Goal: Task Accomplishment & Management: Manage account settings

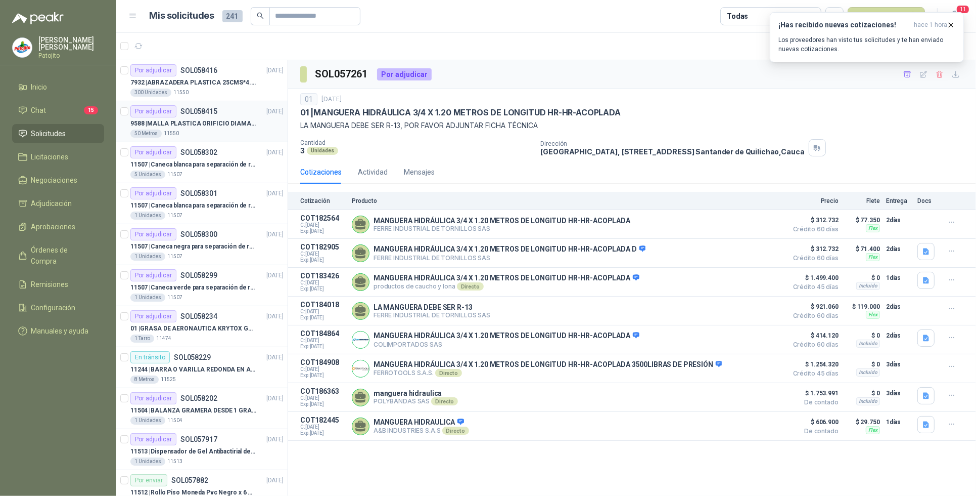
click at [192, 123] on p "9588 | MALLA PLASTICA ORIFICIO DIAMANTE 3MM" at bounding box center [193, 124] width 126 height 10
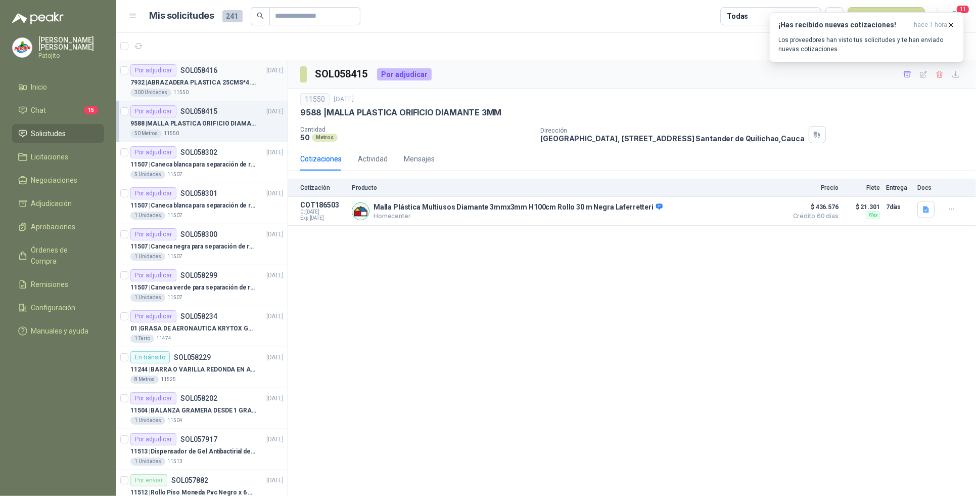
click at [206, 84] on p "7932 | ABRAZADERA PLASTICA 25CMS*4.8MM NEGRA" at bounding box center [193, 83] width 126 height 10
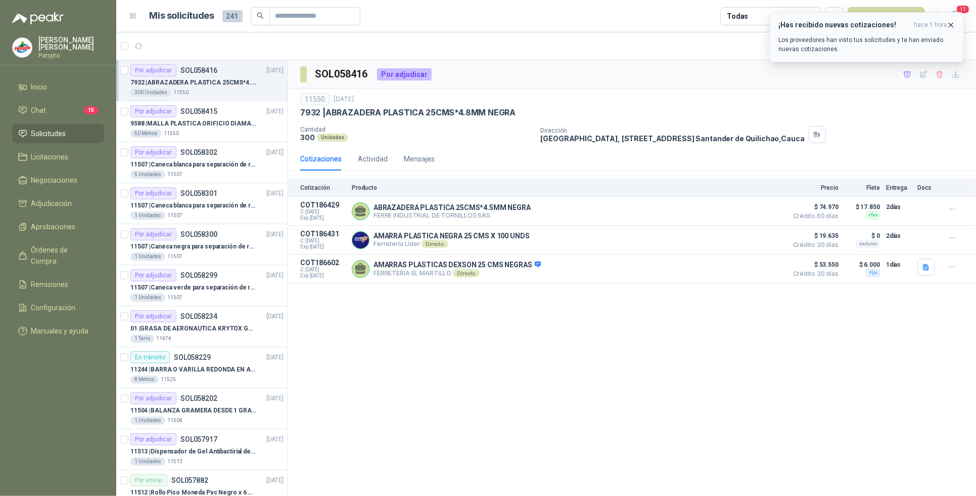
click at [849, 38] on p "Los proveedores han visto tus solicitudes y te han enviado nuevas cotizaciones." at bounding box center [867, 44] width 177 height 18
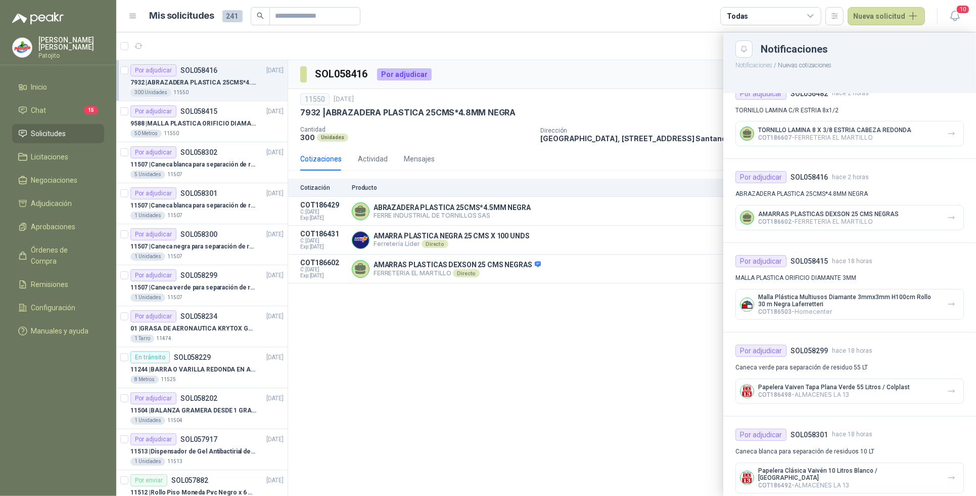
scroll to position [190, 0]
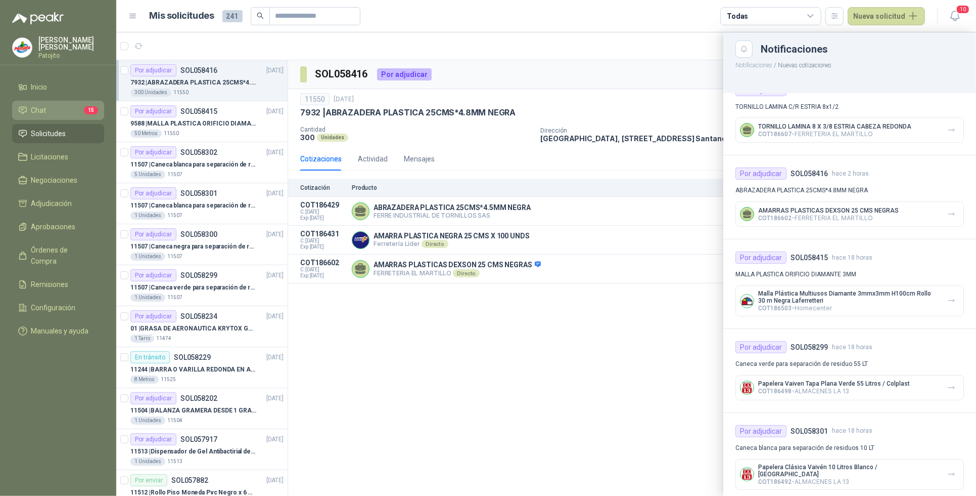
click at [73, 109] on li "Chat 15" at bounding box center [58, 110] width 80 height 11
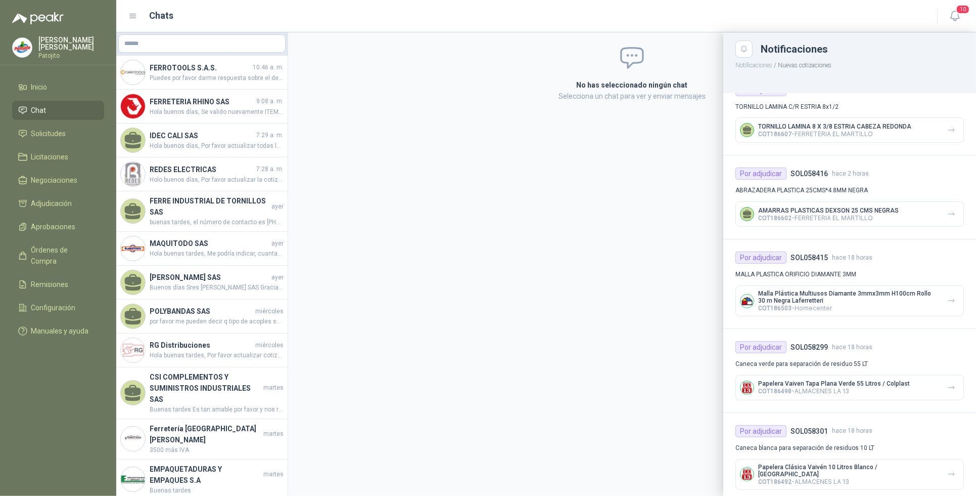
click at [218, 72] on div at bounding box center [546, 263] width 860 height 463
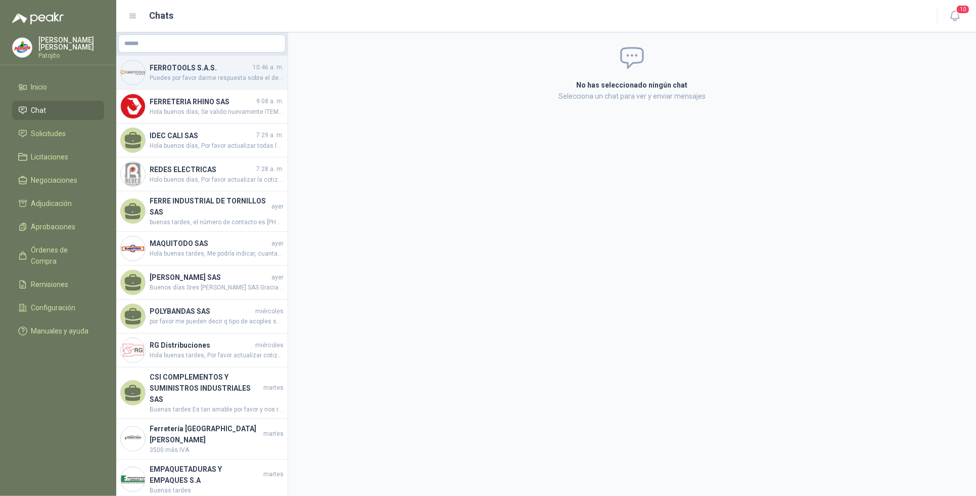
click at [218, 76] on span "Puedes por favor darme respuesta sobre el despacho, de ante mano mil gracias" at bounding box center [217, 78] width 134 height 10
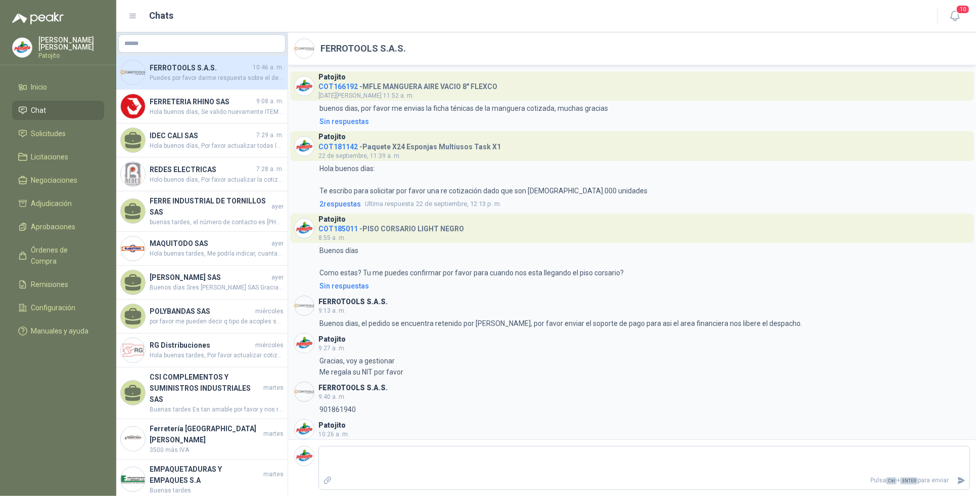
scroll to position [193, 0]
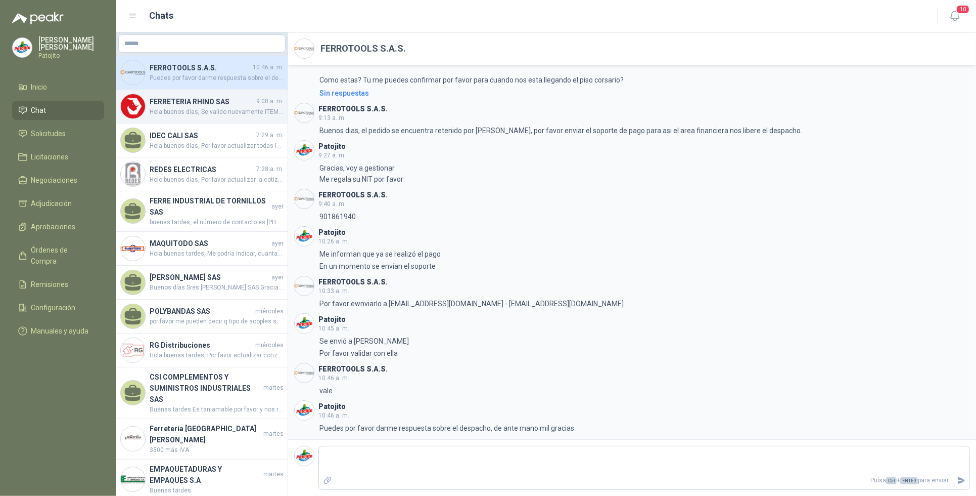
click at [185, 107] on span "Hola buenos días, Se valido nuevamente ITEM LIMA TRIANGULA DE 6" TRUPER y se ap…" at bounding box center [217, 112] width 134 height 10
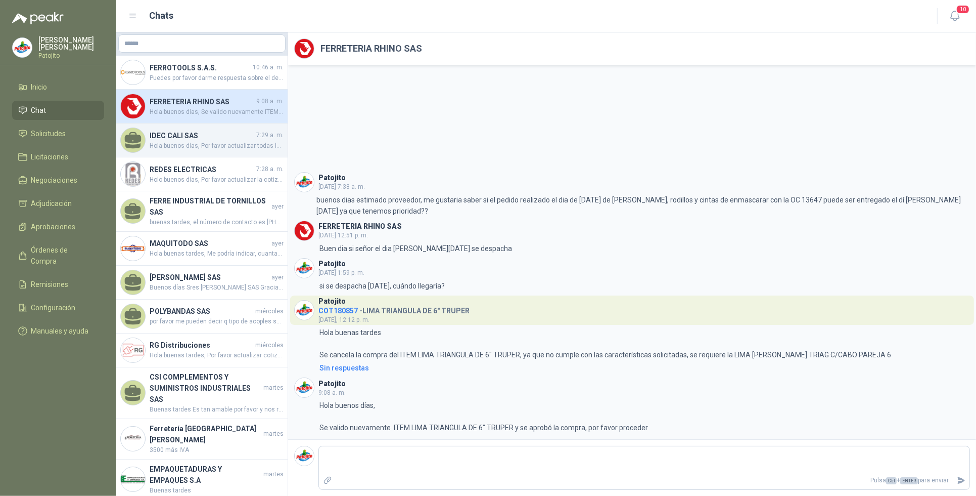
click at [188, 138] on h4 "IDEC CALI SAS" at bounding box center [202, 135] width 105 height 11
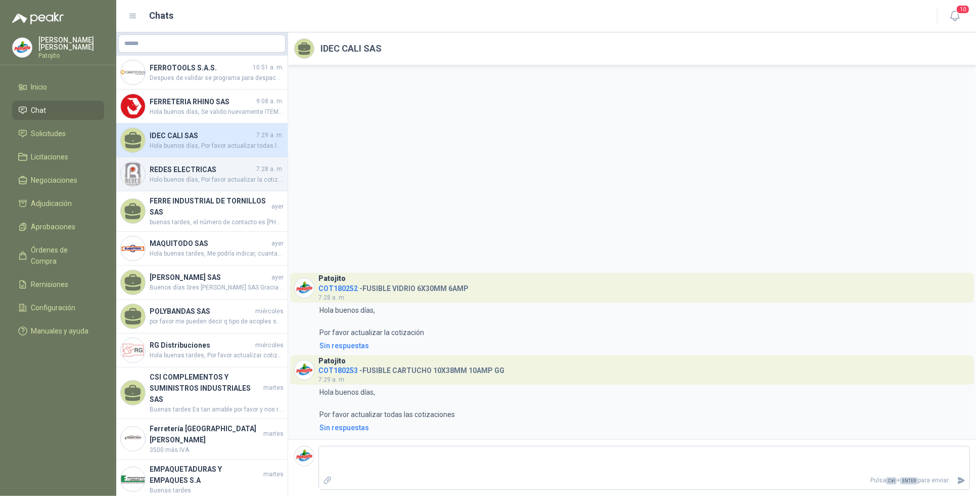
click at [224, 170] on h4 "REDES ELECTRICAS" at bounding box center [202, 169] width 105 height 11
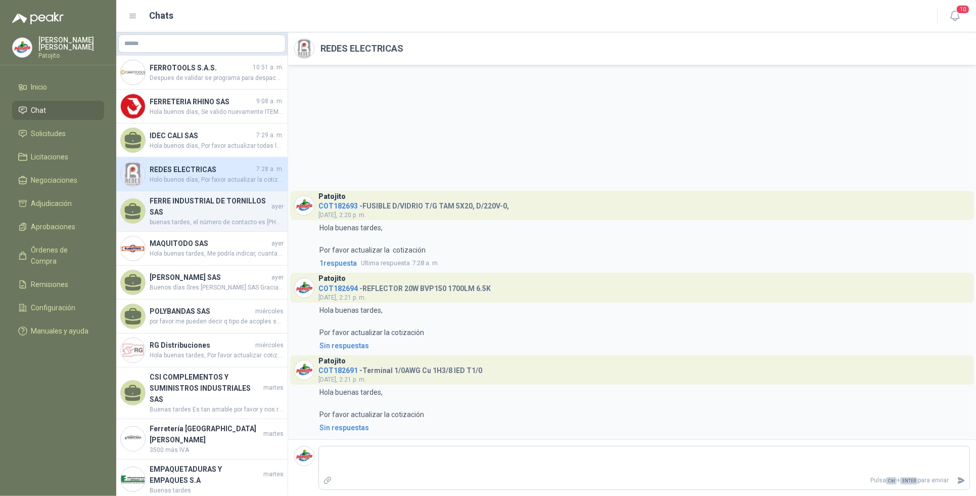
click at [212, 210] on h4 "FERRE INDUSTRIAL DE TORNILLOS SAS" at bounding box center [210, 206] width 120 height 22
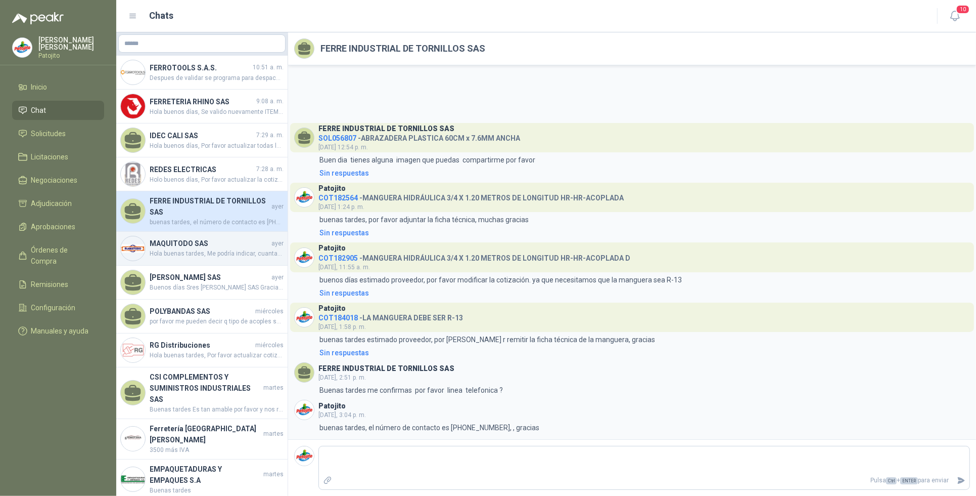
click at [206, 246] on h4 "MAQUITODO SAS" at bounding box center [210, 243] width 120 height 11
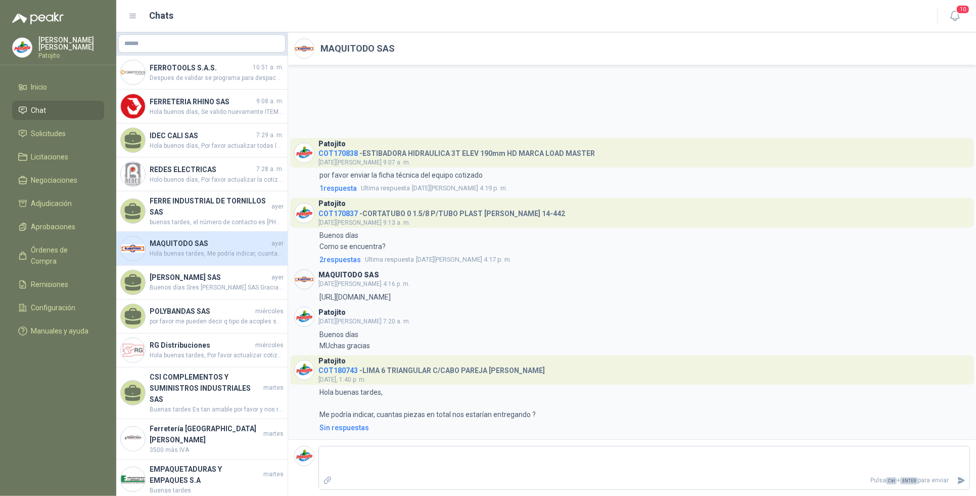
click at [198, 245] on h4 "MAQUITODO SAS" at bounding box center [210, 243] width 120 height 11
click at [220, 271] on div "[PERSON_NAME] SAS [DATE] Buenos días Sres [PERSON_NAME] Gracias por su amable r…" at bounding box center [201, 282] width 171 height 34
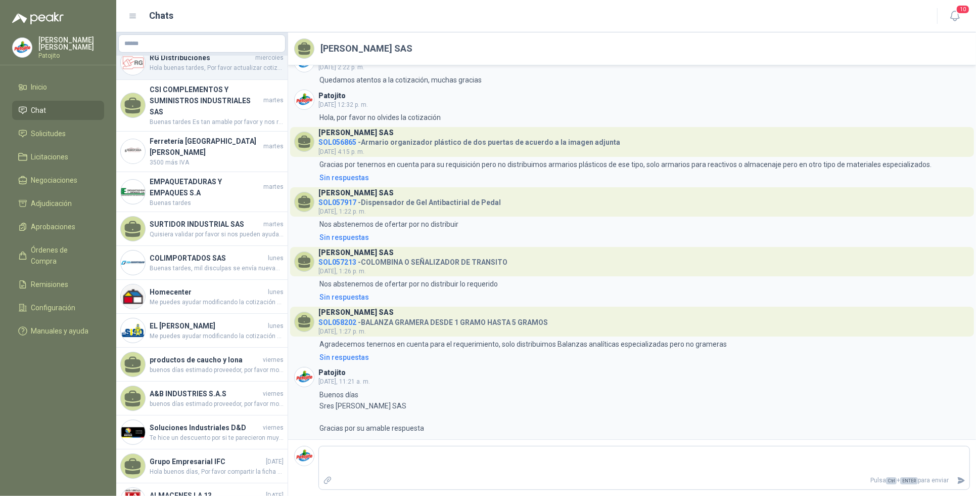
scroll to position [316, 0]
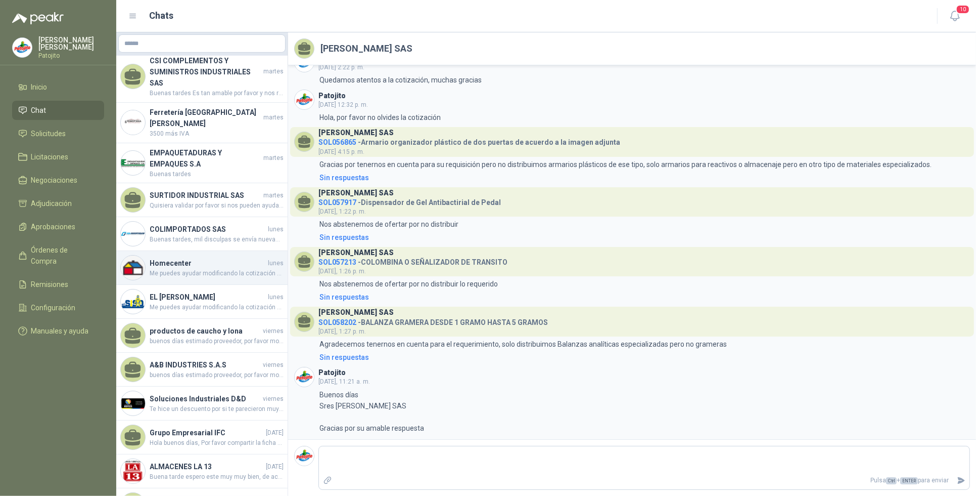
click at [231, 269] on span "Me puedes ayudar modificando la cotización por favor" at bounding box center [217, 274] width 134 height 10
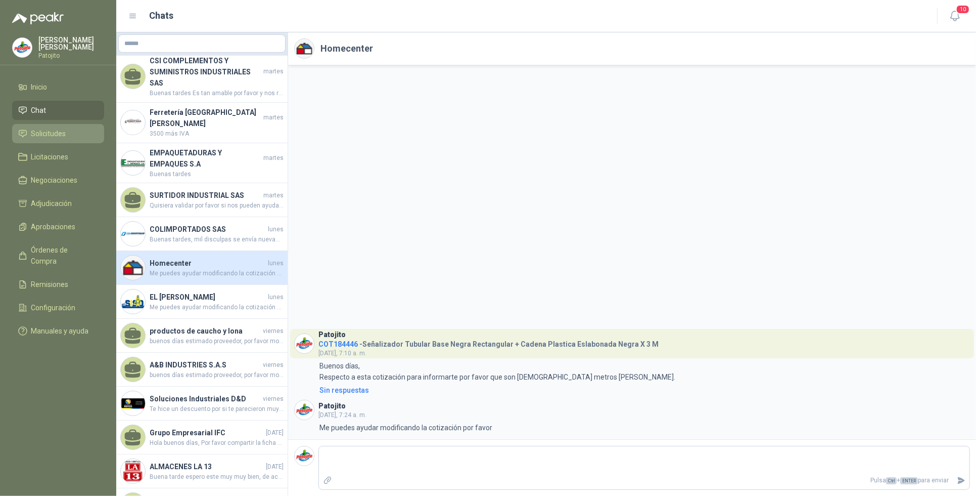
click at [79, 131] on li "Solicitudes" at bounding box center [58, 133] width 80 height 11
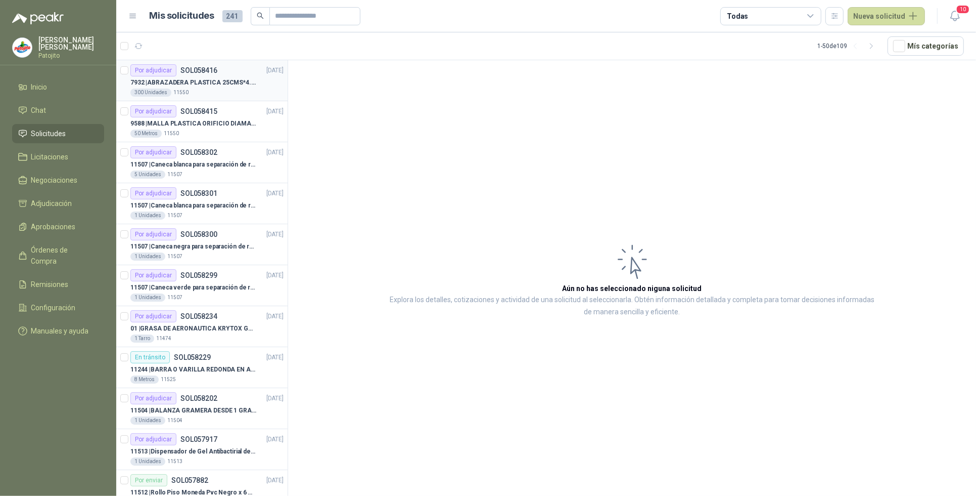
click at [221, 82] on p "7932 | ABRAZADERA PLASTICA 25CMS*4.8MM NEGRA" at bounding box center [193, 83] width 126 height 10
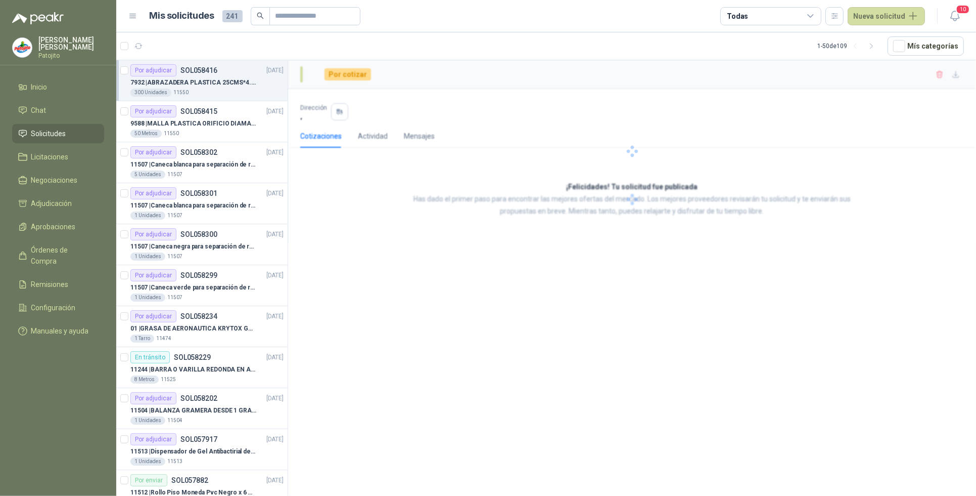
click at [221, 82] on p "7932 | ABRAZADERA PLASTICA 25CMS*4.8MM NEGRA" at bounding box center [193, 83] width 126 height 10
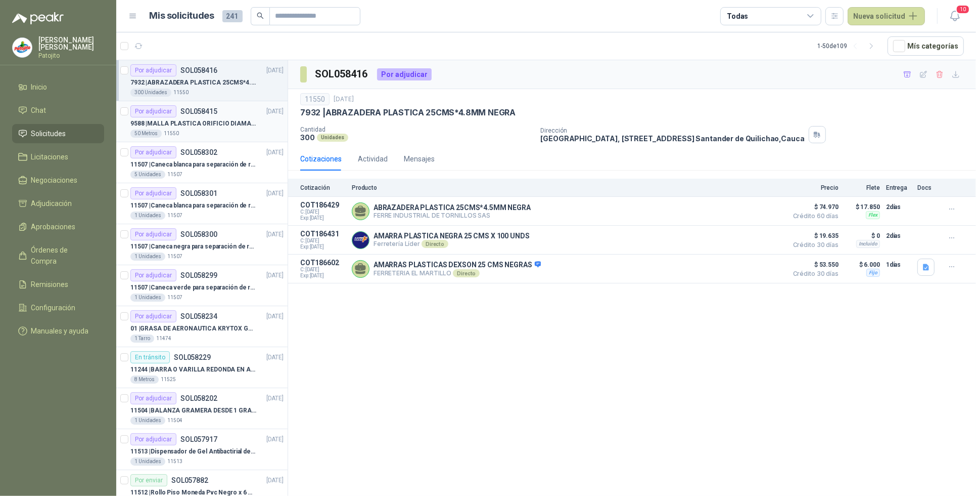
click at [205, 130] on div "50 Metros 11550" at bounding box center [206, 133] width 153 height 8
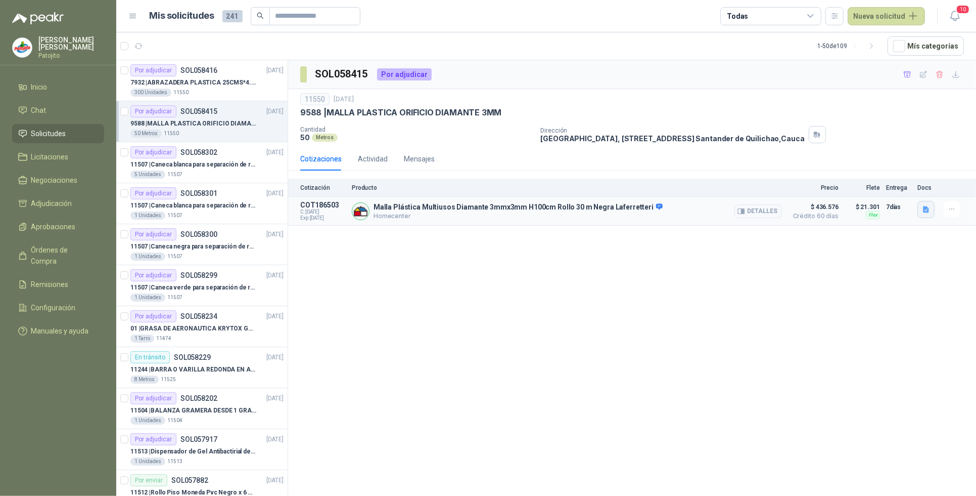
click at [928, 210] on icon "button" at bounding box center [926, 209] width 6 height 7
click at [921, 157] on button "image.png" at bounding box center [907, 156] width 44 height 11
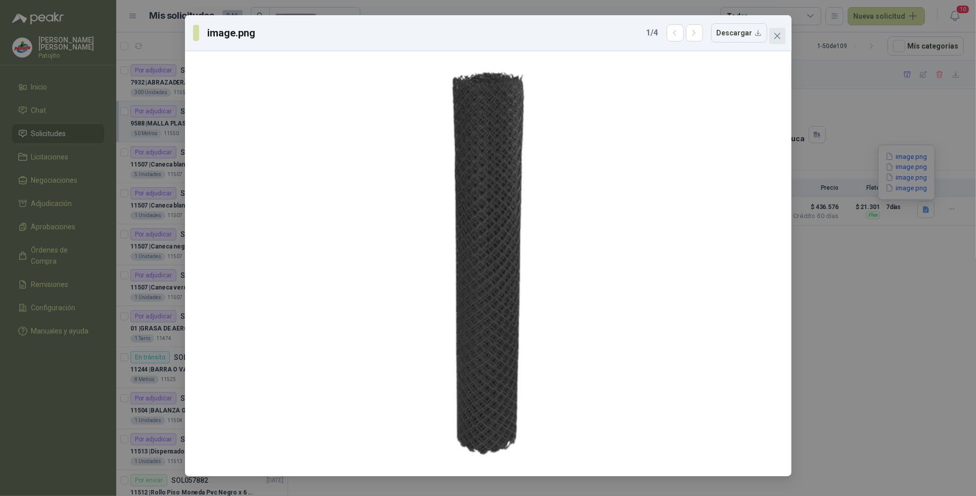
click at [777, 36] on icon "close" at bounding box center [777, 36] width 6 height 6
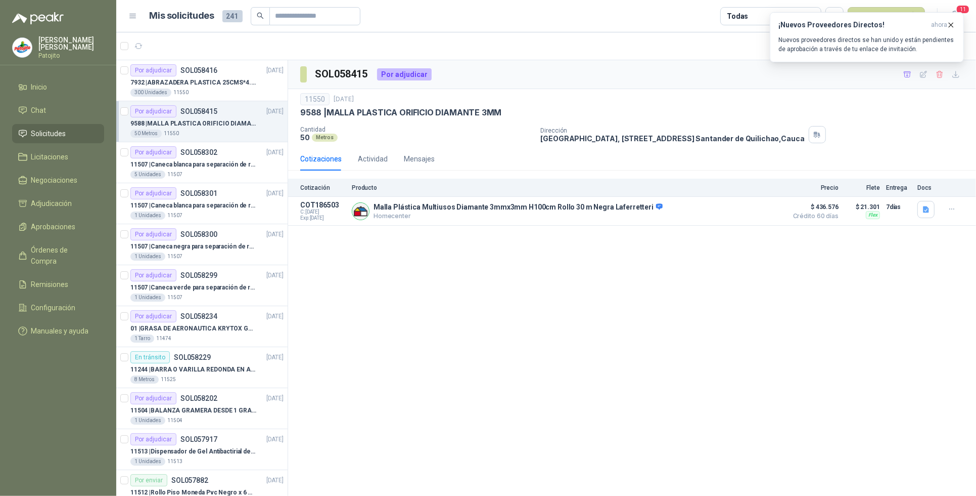
click at [479, 293] on div "SOL058415 Por adjudicar 11550 [DATE] 9588 | MALLA PLASTICA ORIFICIO DIAMANTE 3M…" at bounding box center [632, 279] width 688 height 439
click at [871, 43] on p "Nuevos proveedores directos se han unido y están pendientes de aprobación a tra…" at bounding box center [867, 44] width 177 height 18
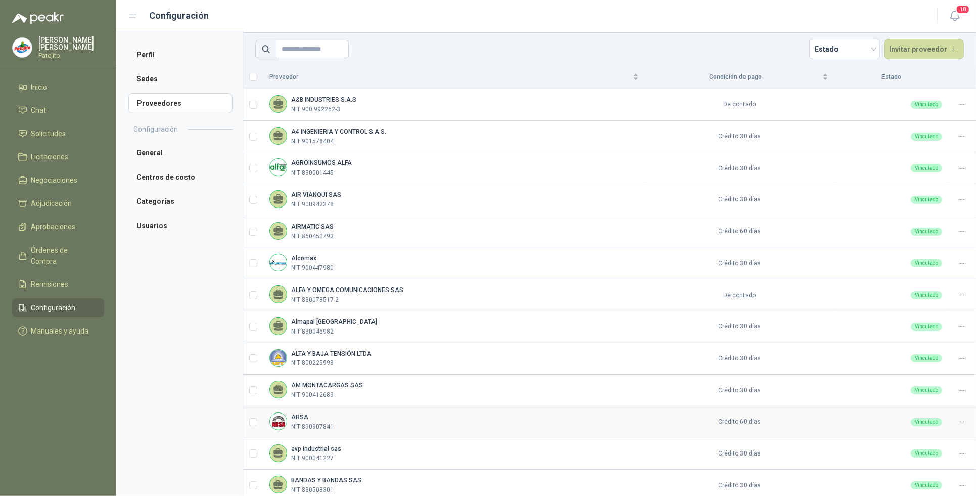
scroll to position [168, 0]
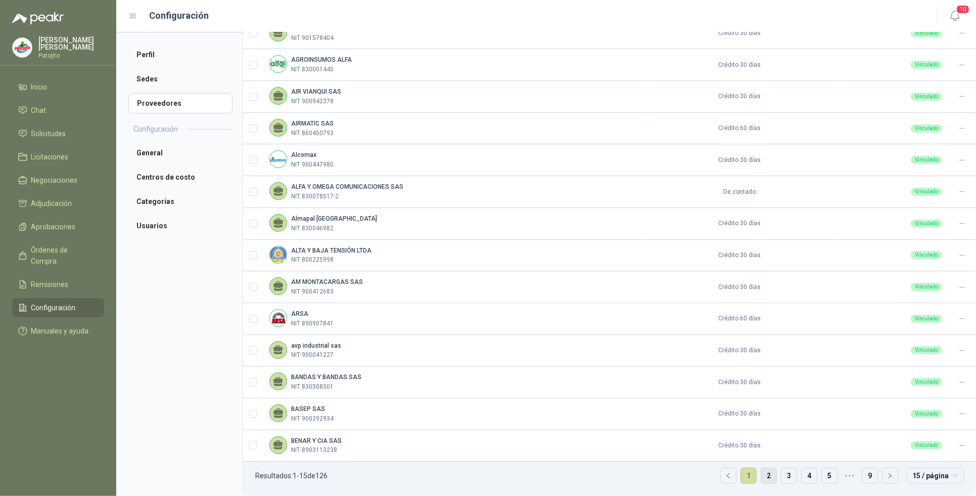
click at [762, 470] on link "2" at bounding box center [769, 475] width 15 height 15
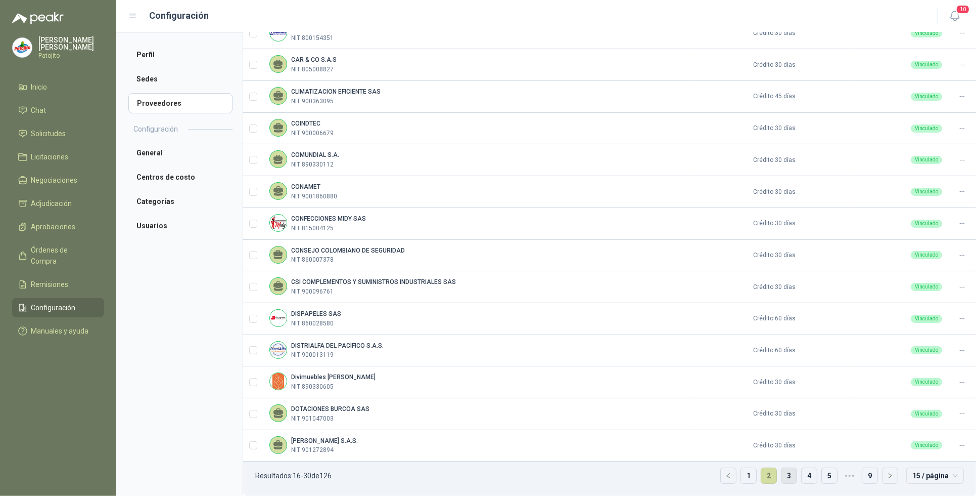
click at [782, 476] on link "3" at bounding box center [789, 475] width 15 height 15
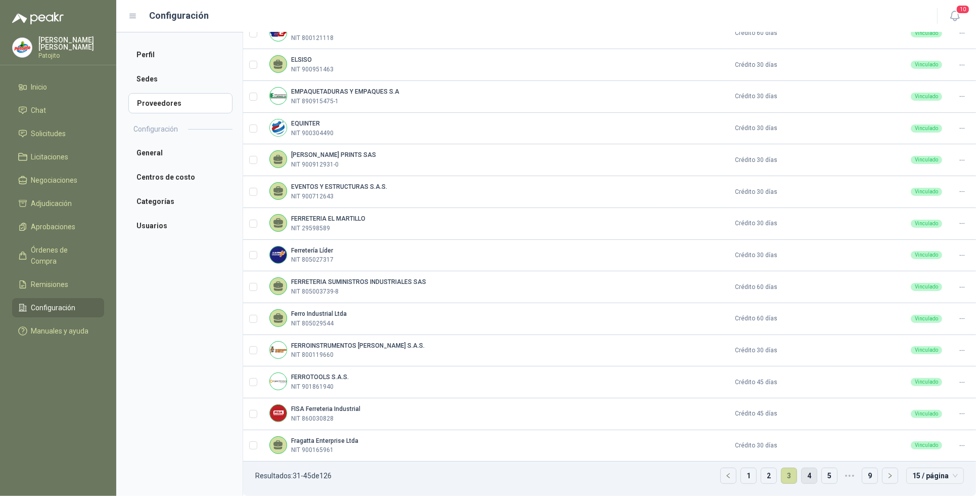
click at [802, 476] on link "4" at bounding box center [809, 475] width 15 height 15
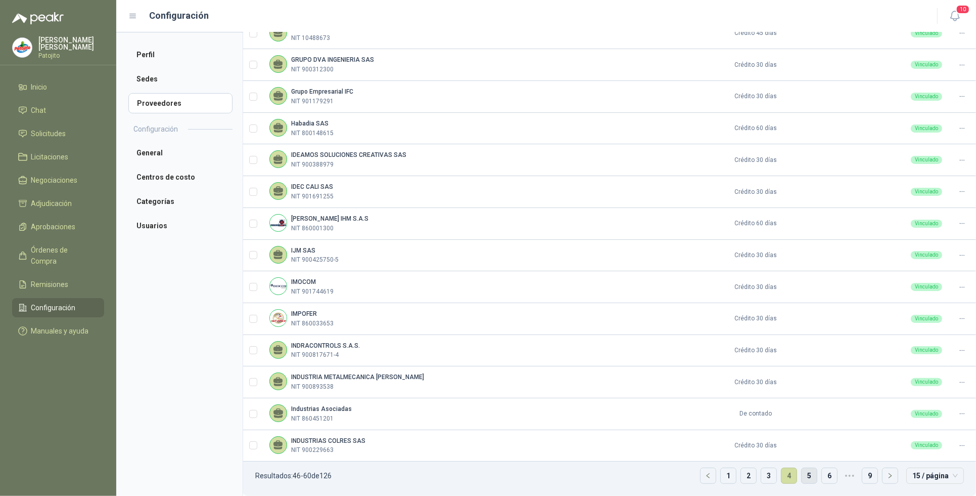
click at [802, 476] on link "5" at bounding box center [809, 475] width 15 height 15
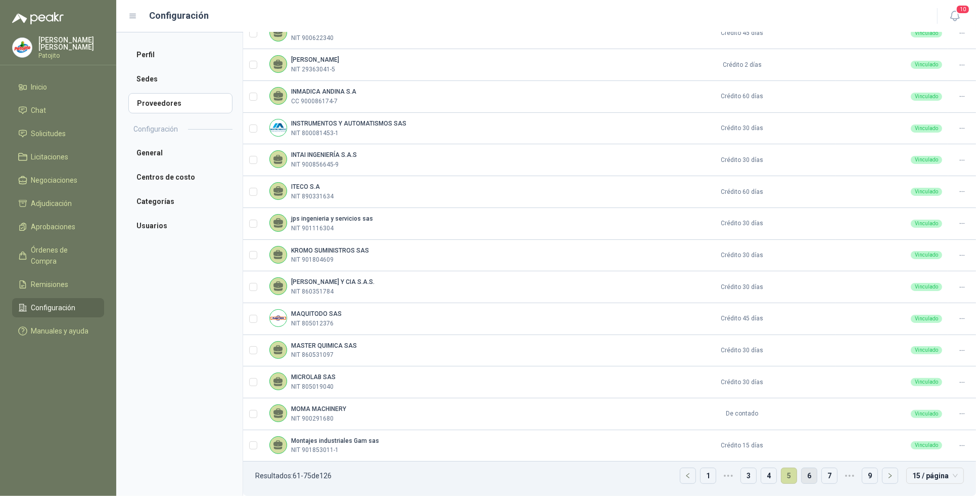
click at [803, 473] on link "6" at bounding box center [809, 475] width 15 height 15
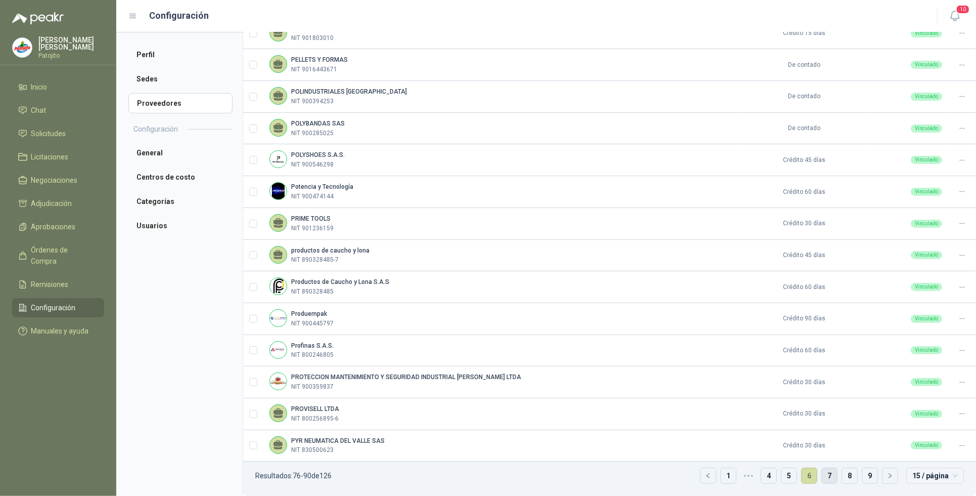
click at [823, 474] on link "7" at bounding box center [829, 475] width 15 height 15
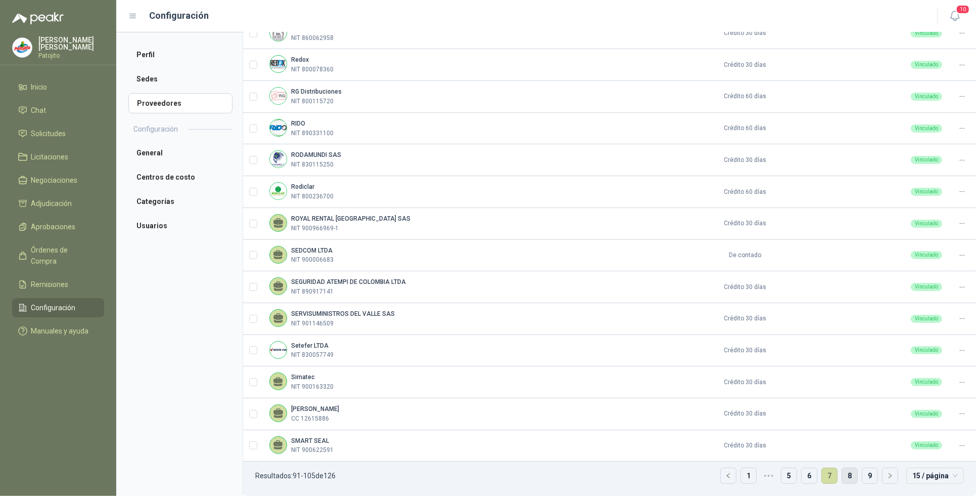
click at [847, 478] on link "8" at bounding box center [849, 475] width 15 height 15
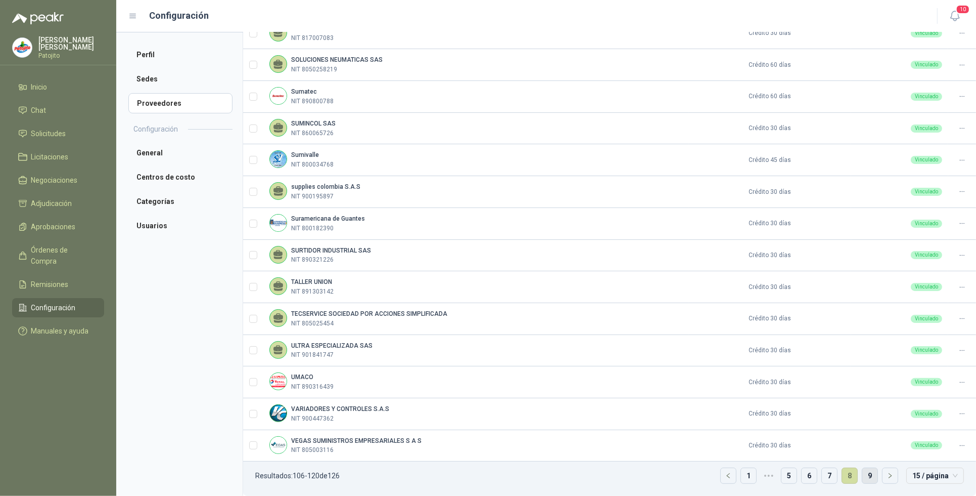
click at [863, 476] on link "9" at bounding box center [870, 475] width 15 height 15
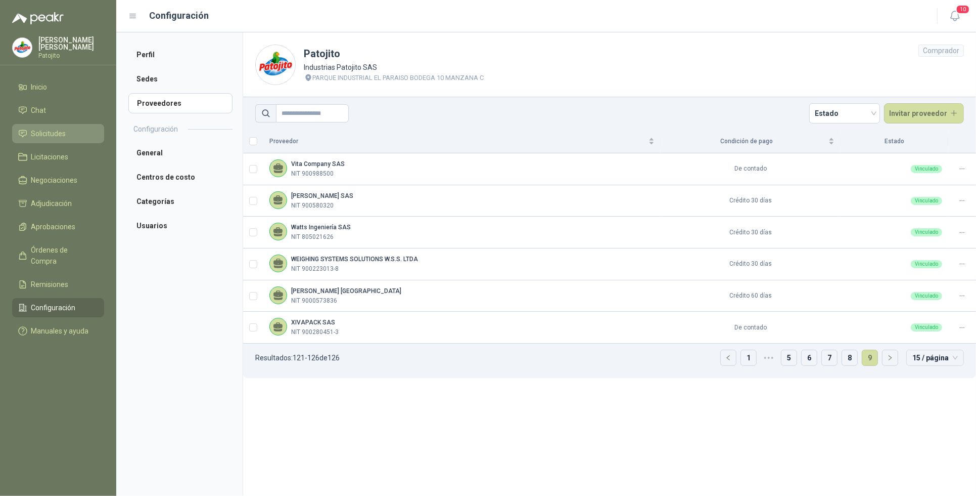
click at [71, 126] on link "Solicitudes" at bounding box center [58, 133] width 92 height 19
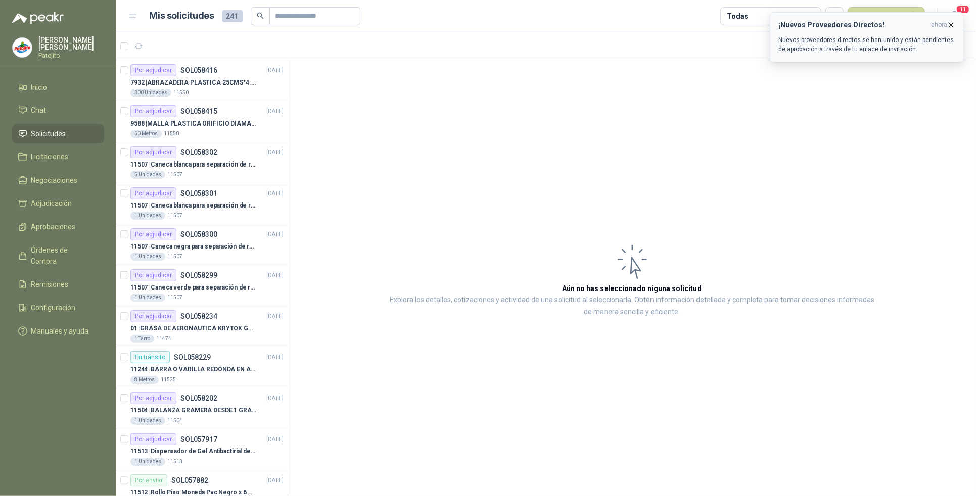
click at [876, 43] on p "Nuevos proveedores directos se han unido y están pendientes de aprobación a tra…" at bounding box center [867, 44] width 177 height 18
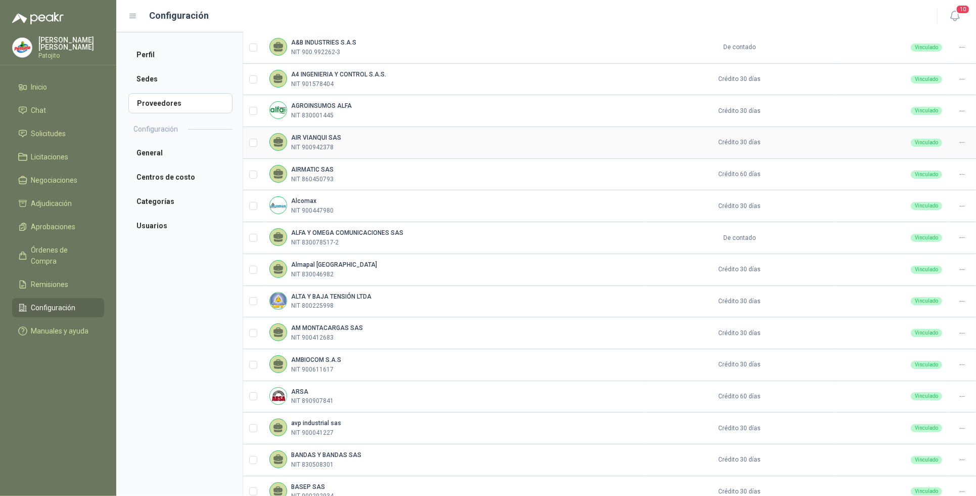
scroll to position [168, 0]
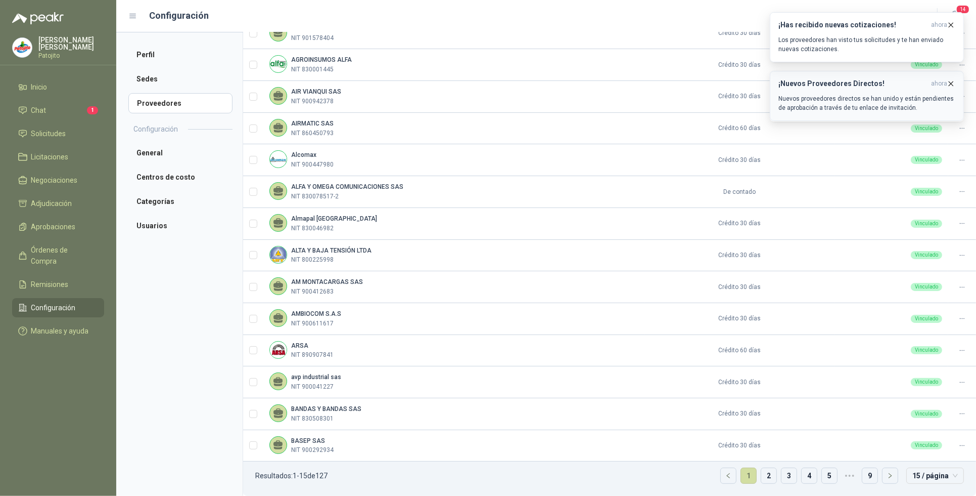
click at [871, 102] on p "Nuevos proveedores directos se han unido y están pendientes de aprobación a tra…" at bounding box center [867, 103] width 177 height 18
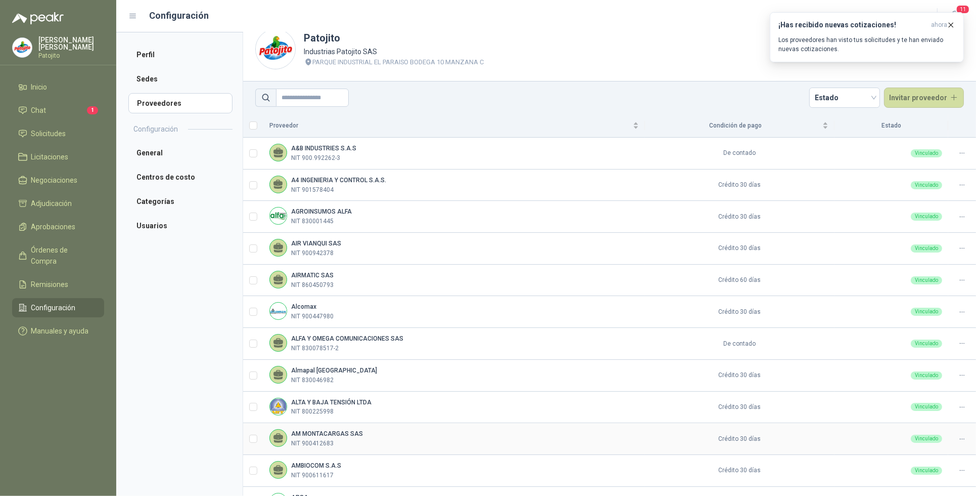
scroll to position [0, 0]
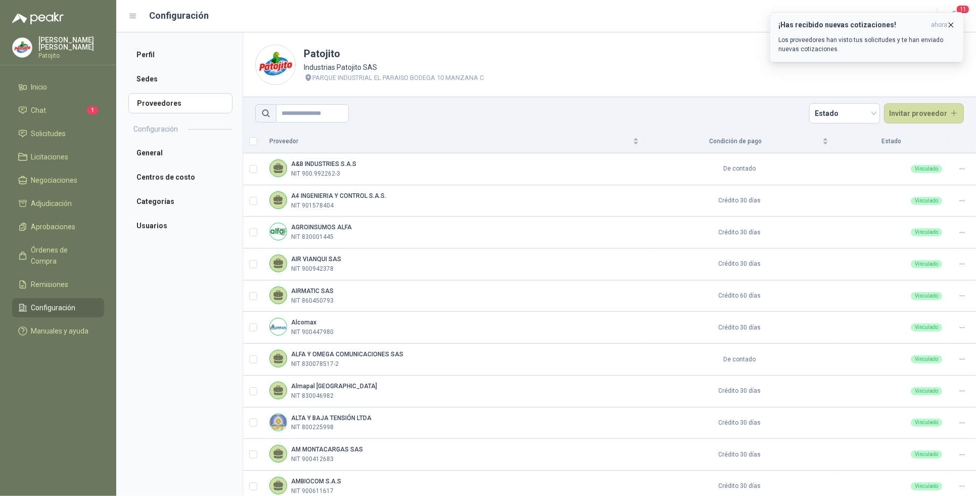
click at [903, 23] on h3 "¡Has recibido nuevas cotizaciones!" at bounding box center [853, 25] width 149 height 9
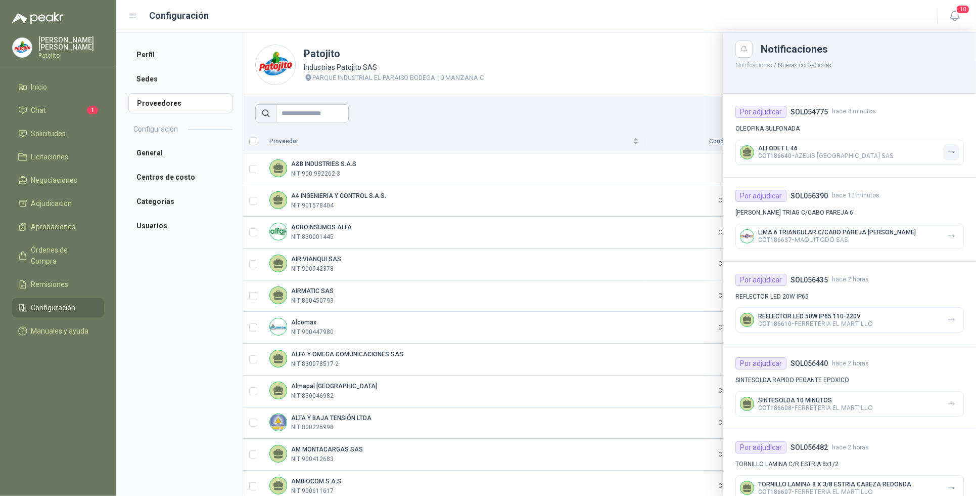
click at [944, 149] on button "button" at bounding box center [952, 152] width 16 height 16
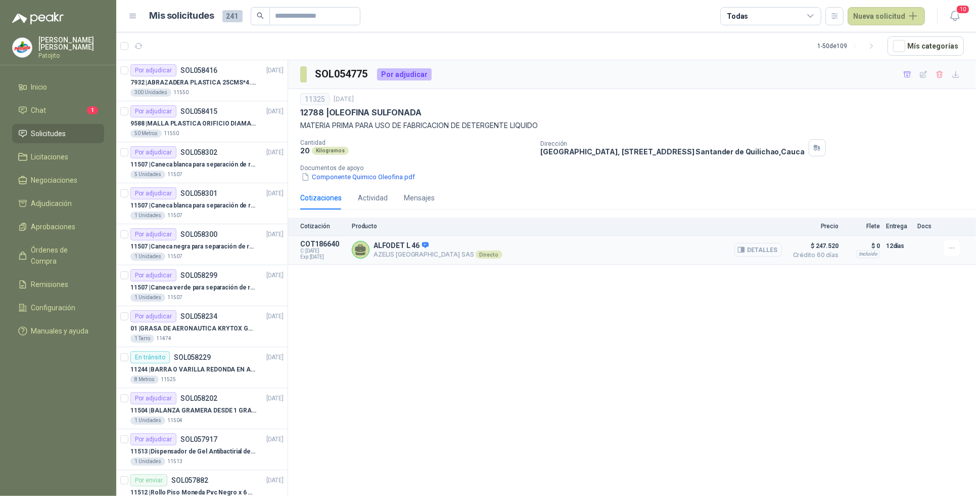
click at [755, 253] on button "Detalles" at bounding box center [759, 250] width 48 height 14
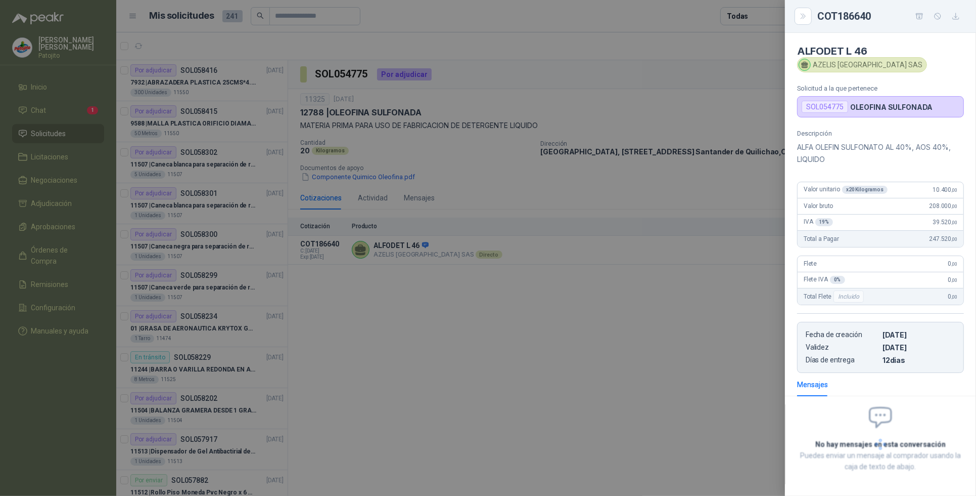
scroll to position [43, 0]
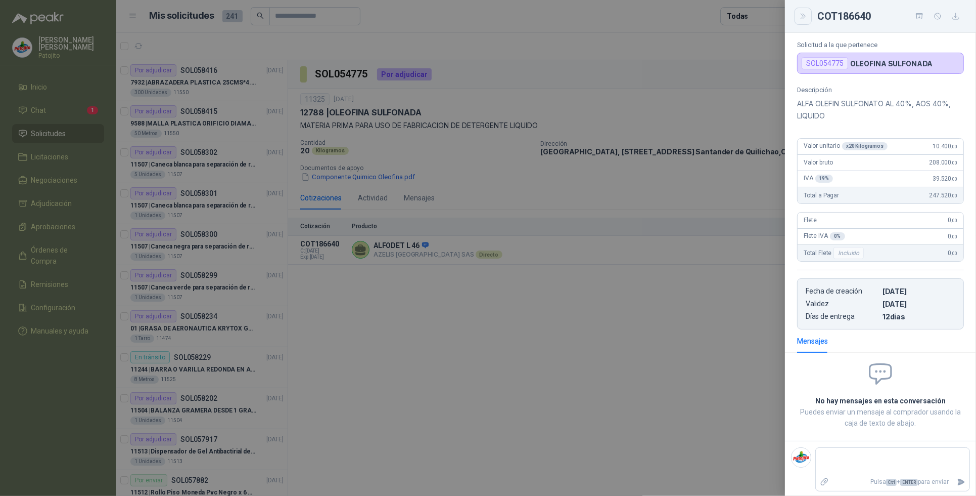
click at [807, 16] on icon "Close" at bounding box center [803, 16] width 9 height 9
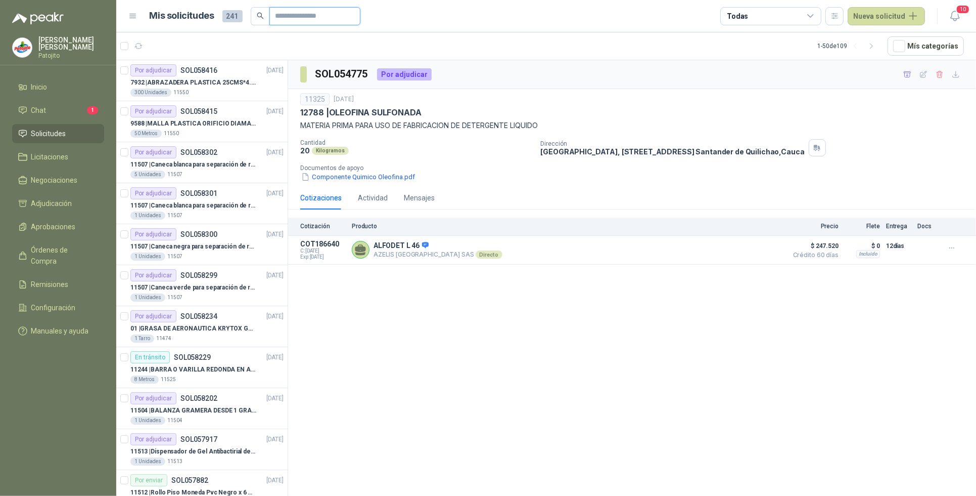
click at [279, 19] on input "text" at bounding box center [311, 16] width 71 height 17
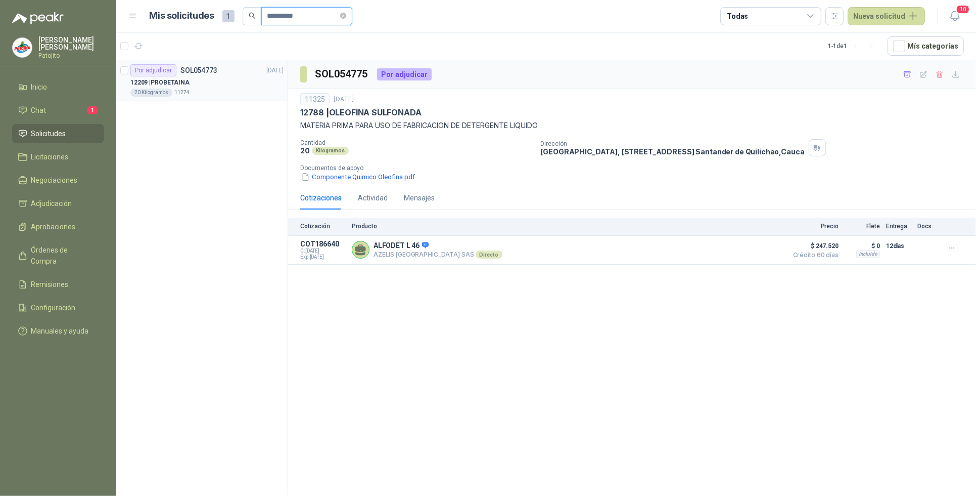
type input "**********"
click at [215, 77] on div "12209 | PROBETAINA" at bounding box center [206, 82] width 153 height 12
click at [760, 255] on button "Detalles" at bounding box center [759, 249] width 48 height 14
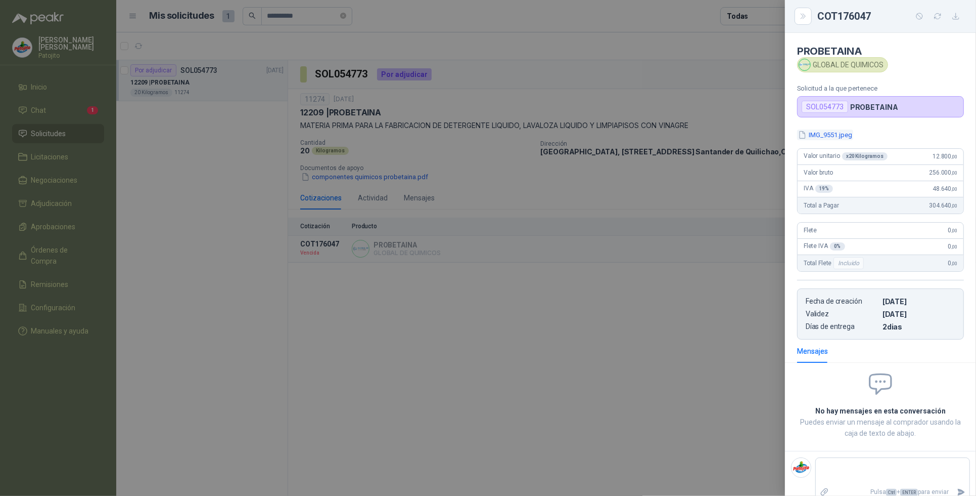
click at [830, 137] on button "IMG_9551.jpeg" at bounding box center [825, 134] width 56 height 11
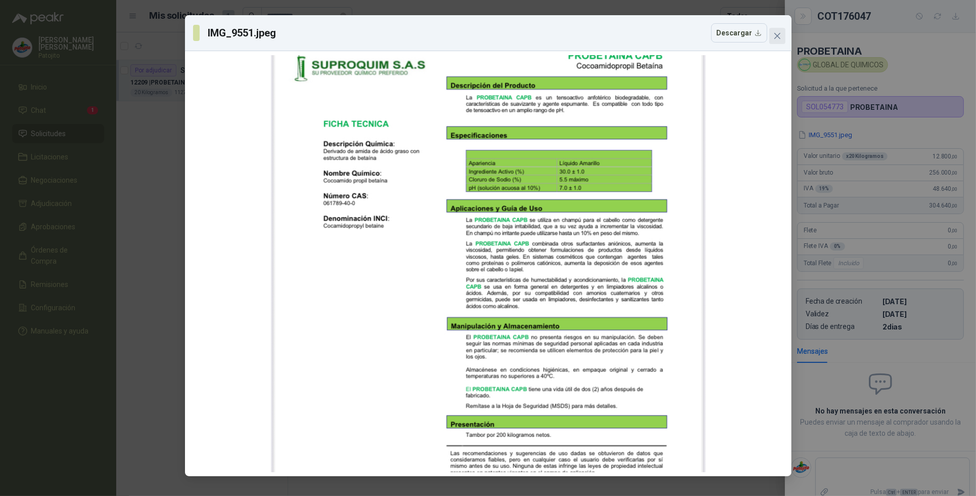
click at [777, 34] on icon "close" at bounding box center [777, 36] width 6 height 6
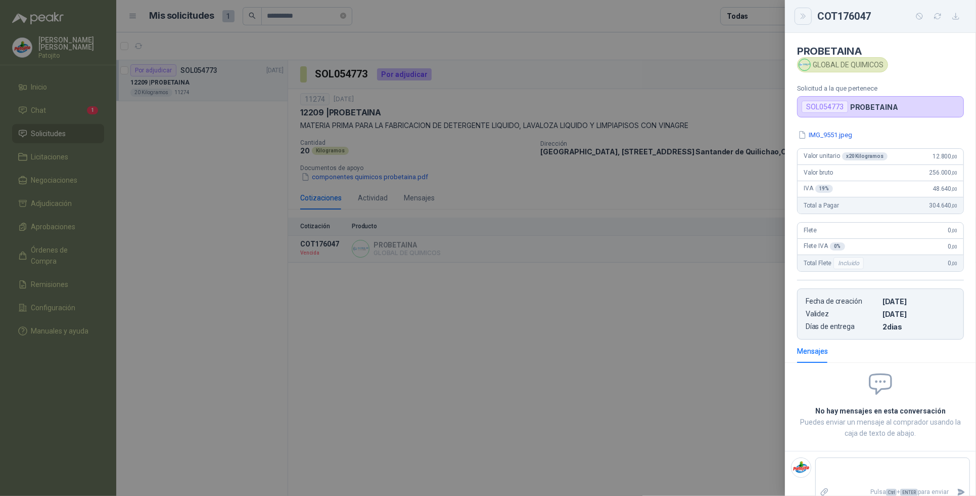
drag, startPoint x: 800, startPoint y: 13, endPoint x: 787, endPoint y: 21, distance: 16.1
click at [800, 13] on icon "Close" at bounding box center [803, 16] width 9 height 9
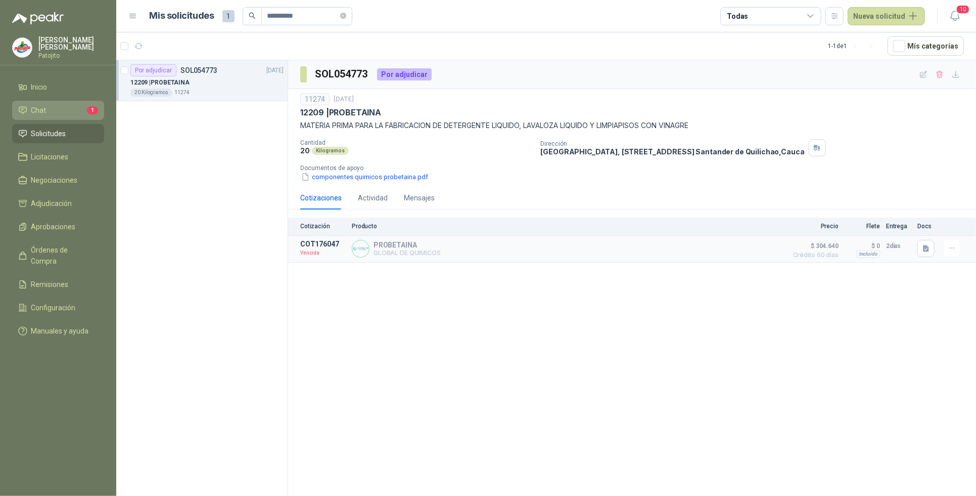
click at [51, 110] on li "Chat 1" at bounding box center [58, 110] width 80 height 11
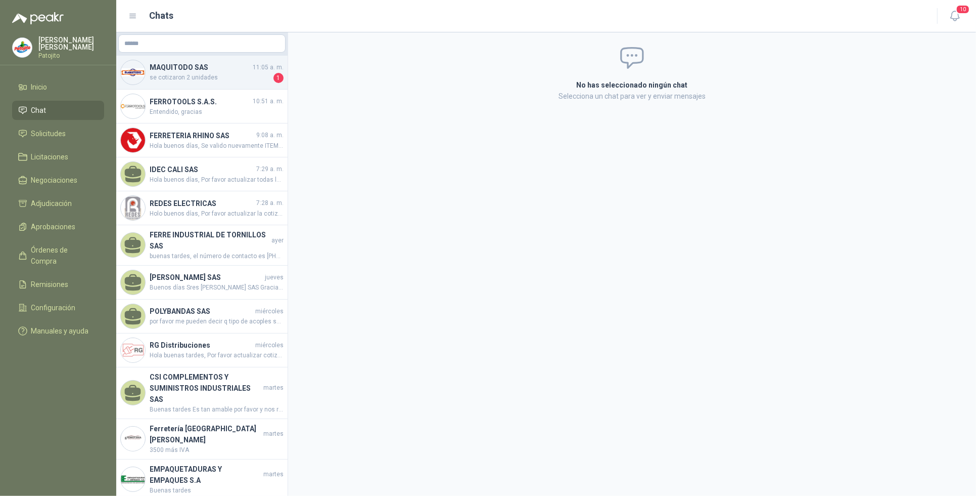
click at [219, 77] on span "se cotizaron 2 unidades" at bounding box center [211, 78] width 122 height 10
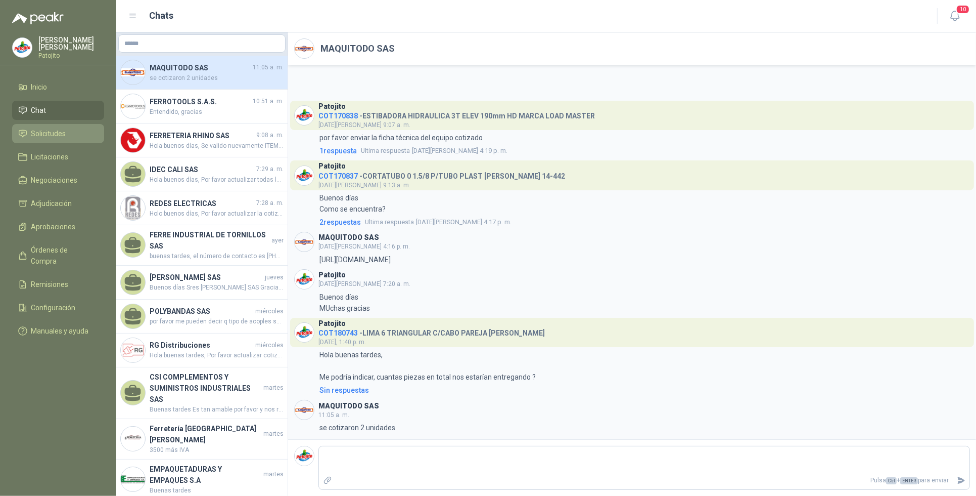
click at [72, 138] on li "Solicitudes" at bounding box center [58, 133] width 80 height 11
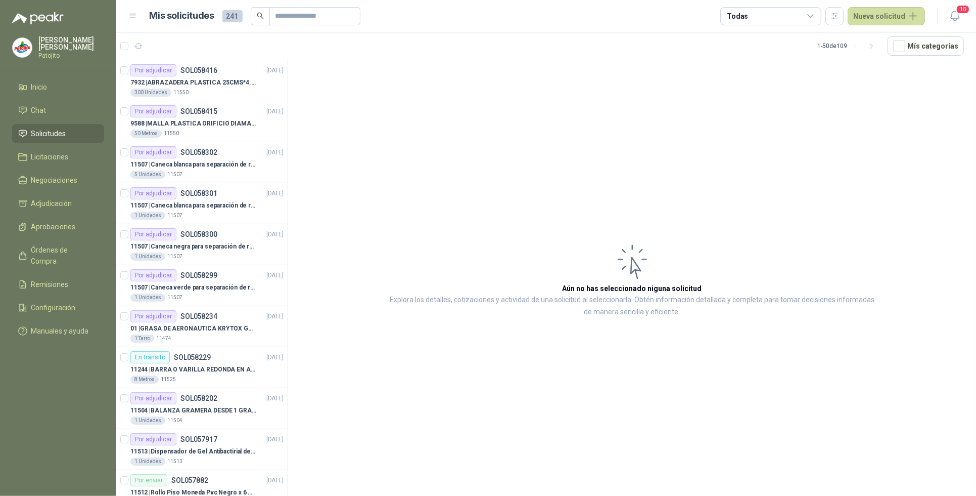
click at [816, 16] on icon at bounding box center [811, 16] width 9 height 9
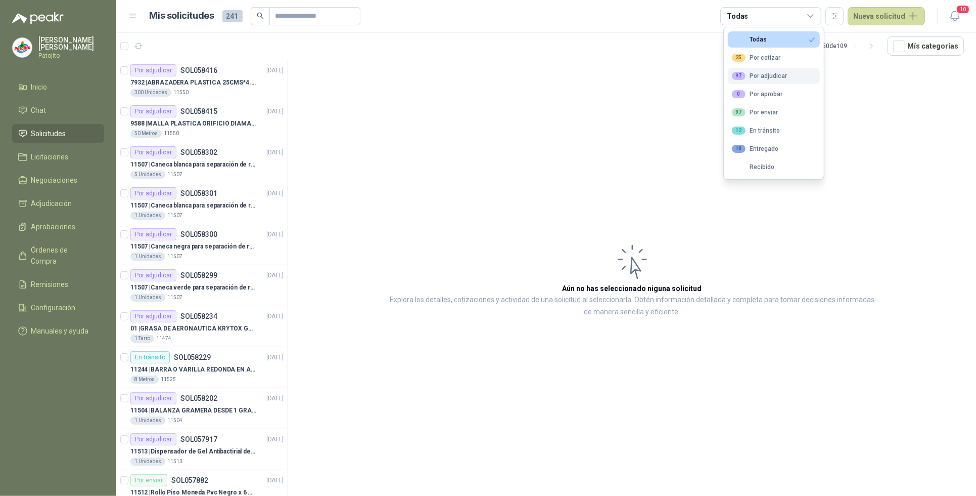
click at [790, 79] on button "97 Por adjudicar" at bounding box center [774, 76] width 92 height 16
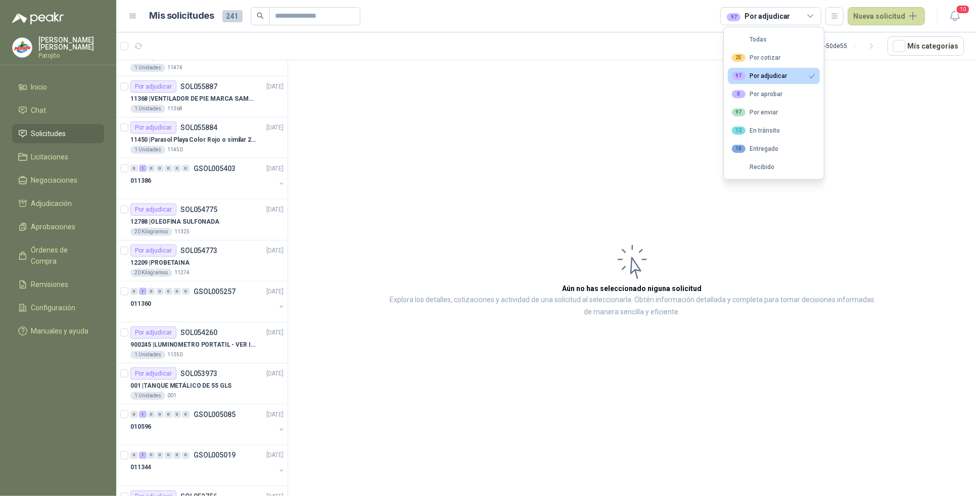
scroll to position [1628, 0]
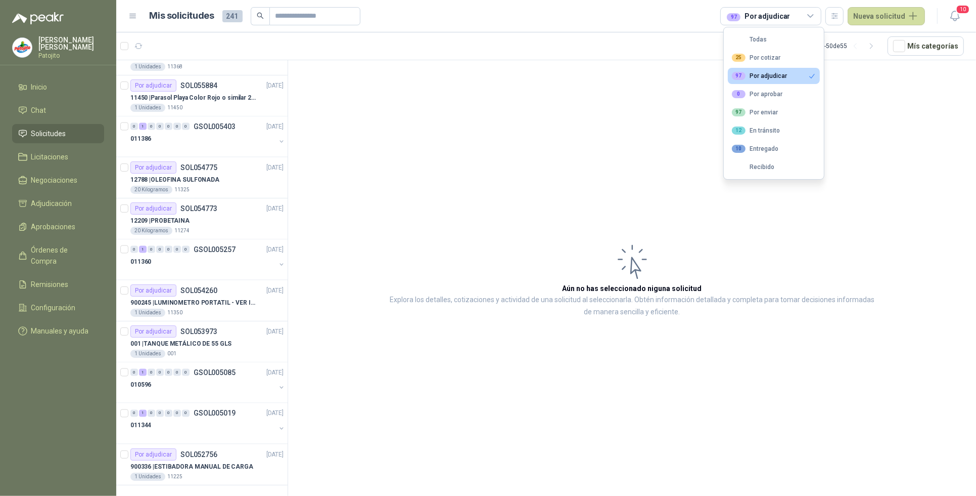
click at [466, 178] on article "Aún no has seleccionado niguna solicitud Explora los detalles, cotizaciones y a…" at bounding box center [632, 279] width 688 height 439
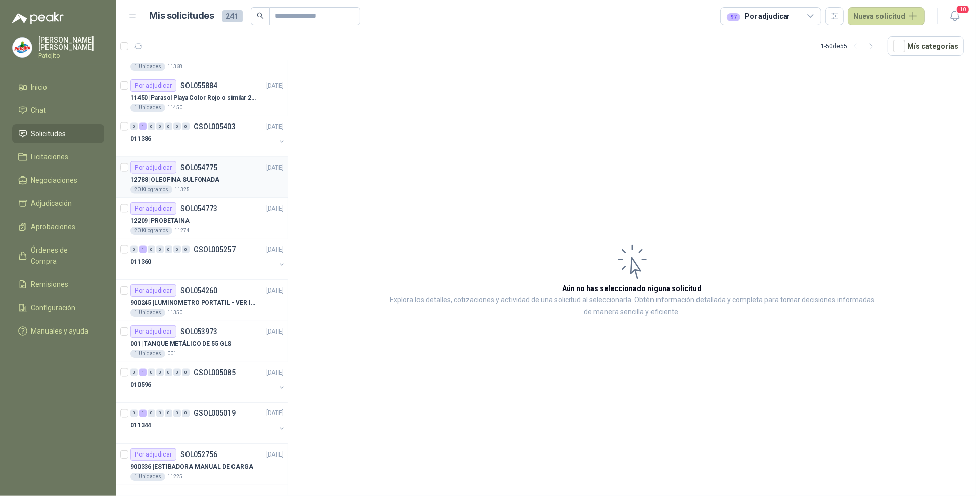
click at [232, 175] on div "12788 | OLEOFINA SULFONADA" at bounding box center [206, 179] width 153 height 12
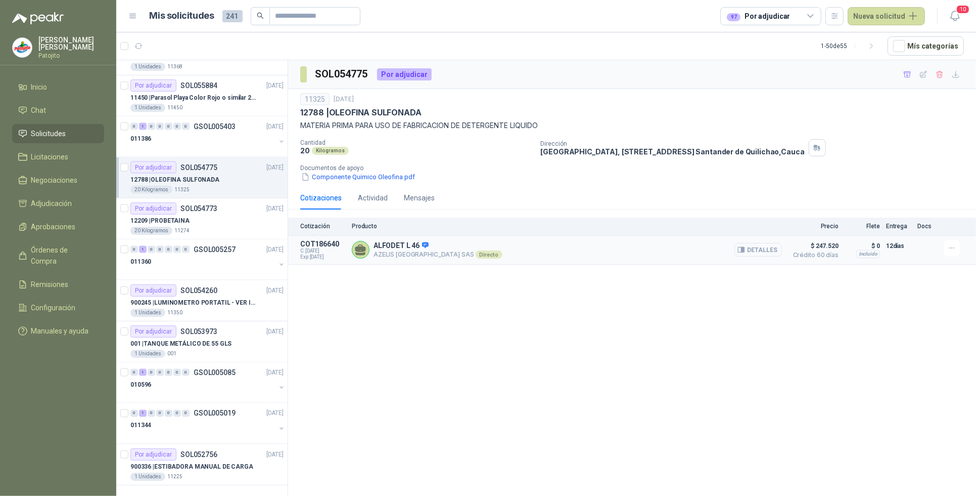
click at [774, 249] on button "Detalles" at bounding box center [759, 250] width 48 height 14
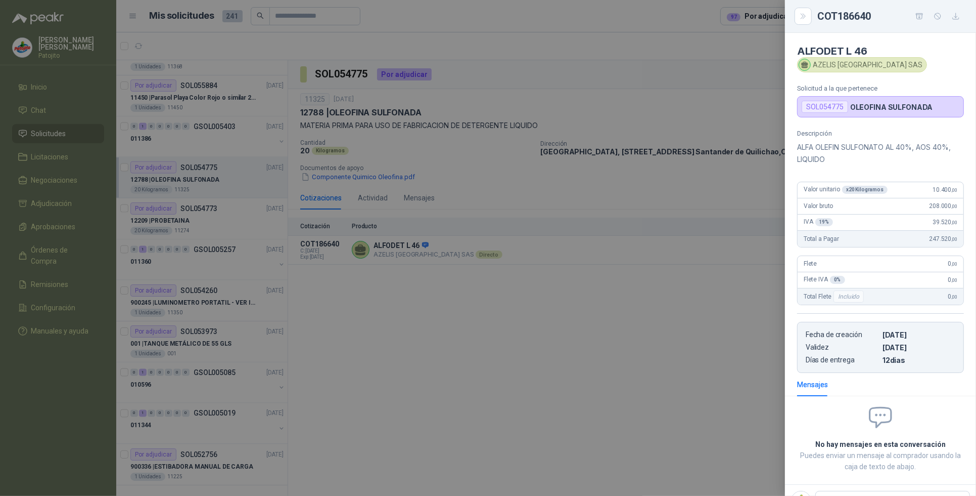
click at [694, 299] on div at bounding box center [488, 248] width 976 height 496
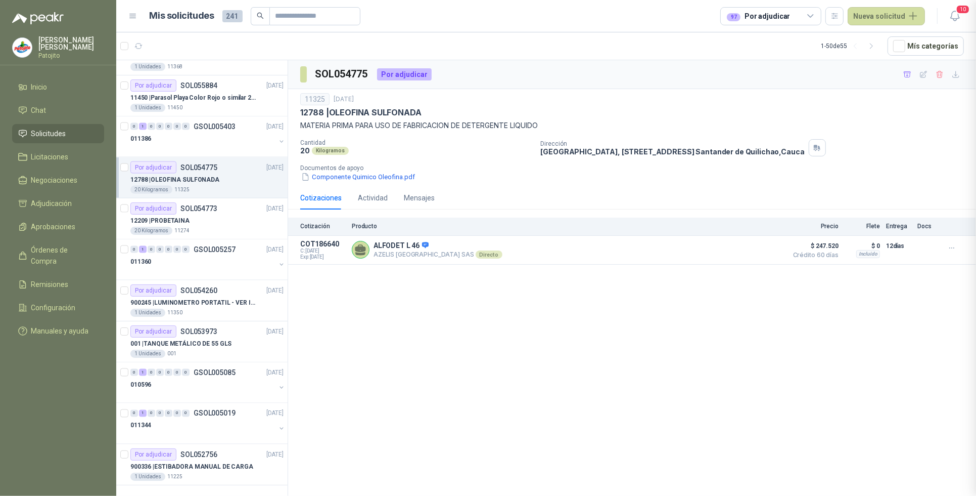
scroll to position [49, 0]
click at [205, 219] on div "12209 | PROBETAINA" at bounding box center [206, 220] width 153 height 12
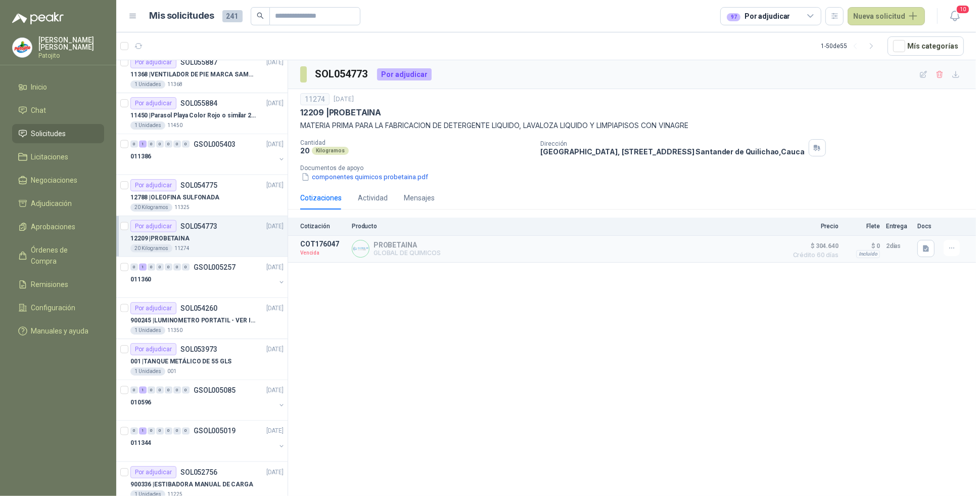
scroll to position [1628, 0]
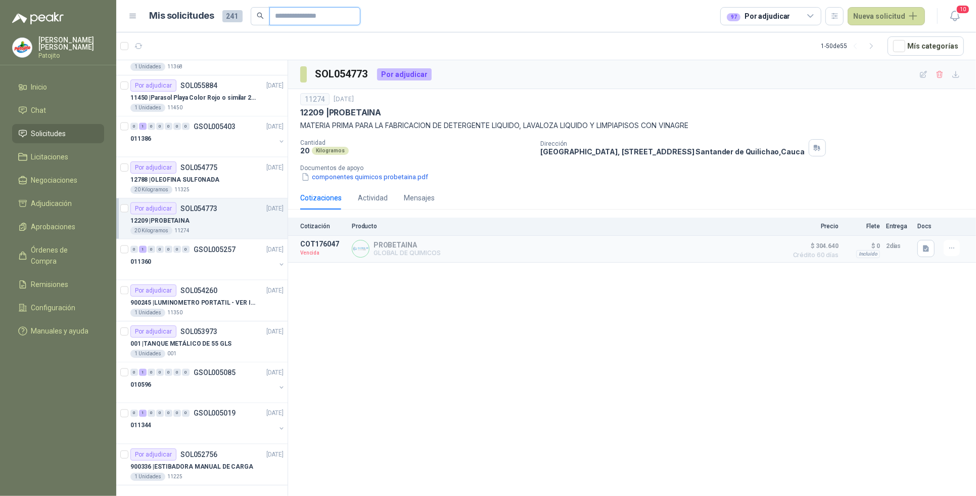
click at [299, 18] on input "text" at bounding box center [311, 16] width 71 height 17
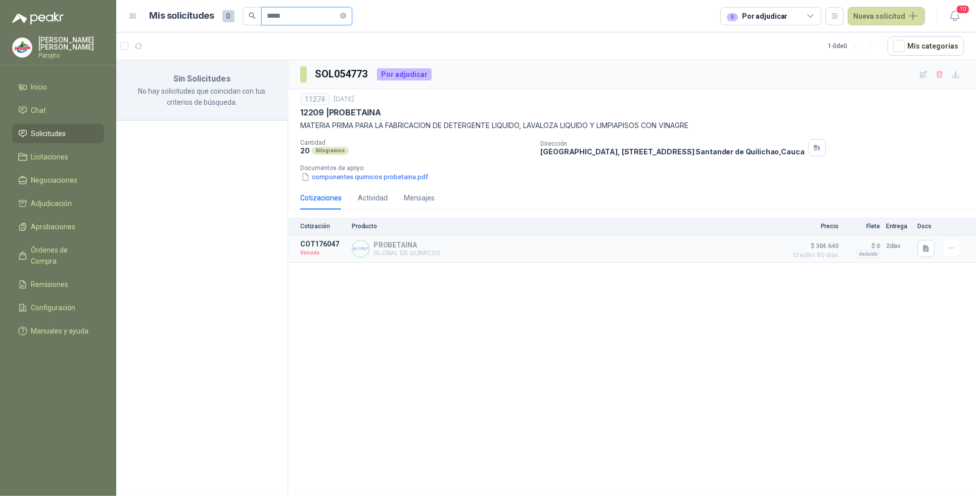
type input "*****"
click at [195, 176] on div "Sin Solicitudes No hay solicitudes que coincidan con tus criterios de búsqueda." at bounding box center [202, 279] width 172 height 439
click at [52, 132] on span "Solicitudes" at bounding box center [48, 133] width 35 height 11
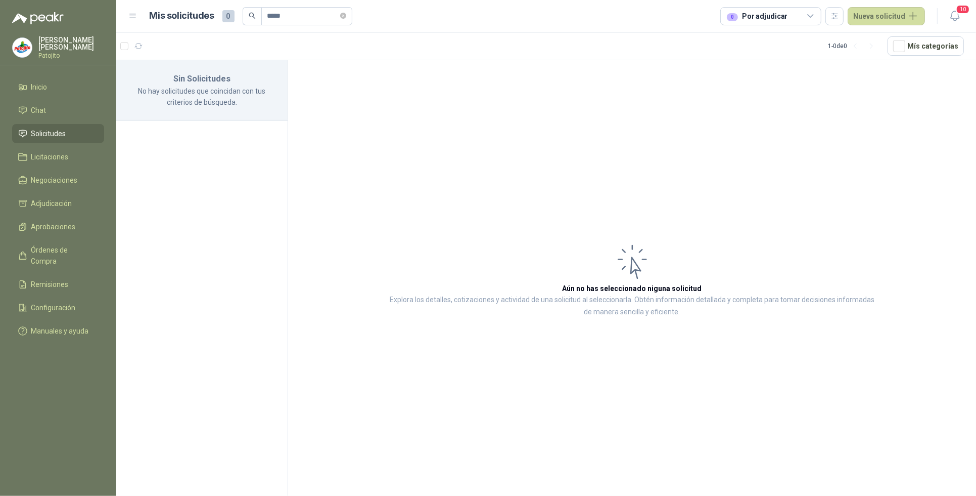
click at [813, 15] on icon at bounding box center [811, 16] width 9 height 9
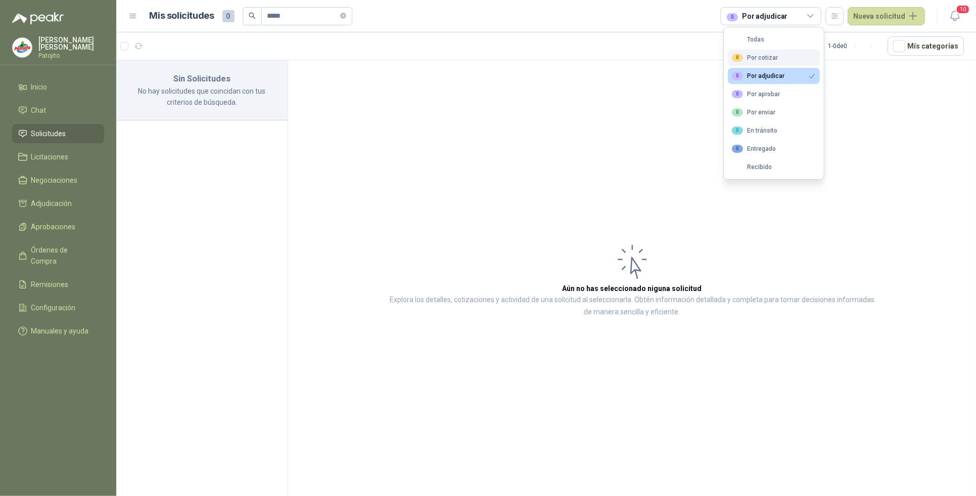
click at [774, 60] on div "0 Por cotizar" at bounding box center [755, 58] width 46 height 8
click at [56, 111] on li "Chat" at bounding box center [58, 110] width 80 height 11
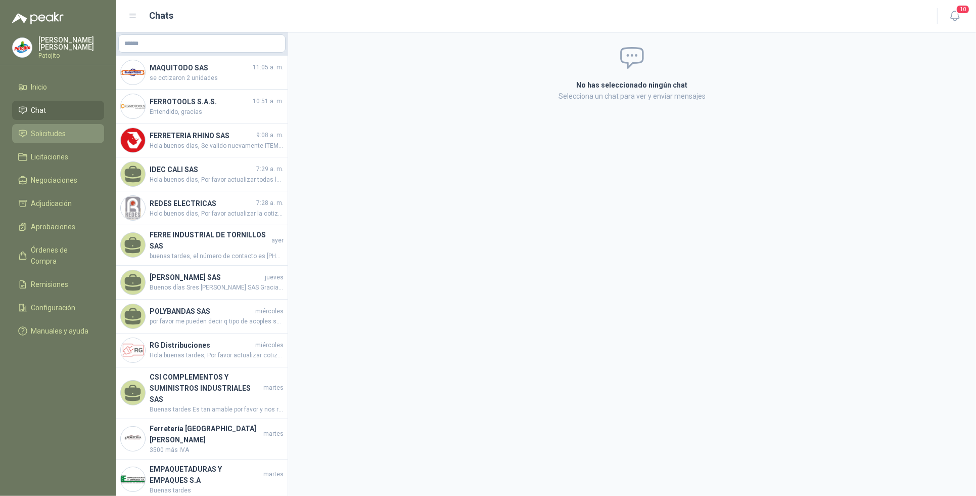
click at [57, 134] on span "Solicitudes" at bounding box center [48, 133] width 35 height 11
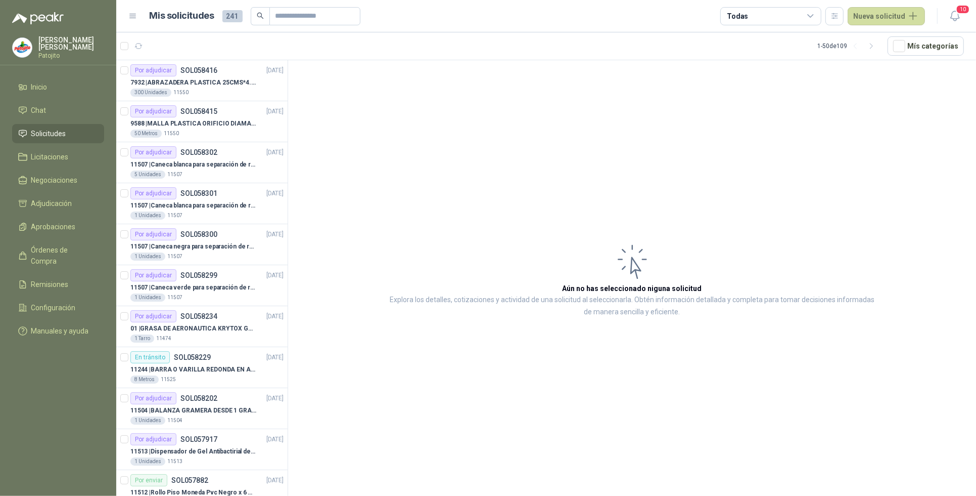
click at [814, 16] on icon at bounding box center [811, 16] width 6 height 3
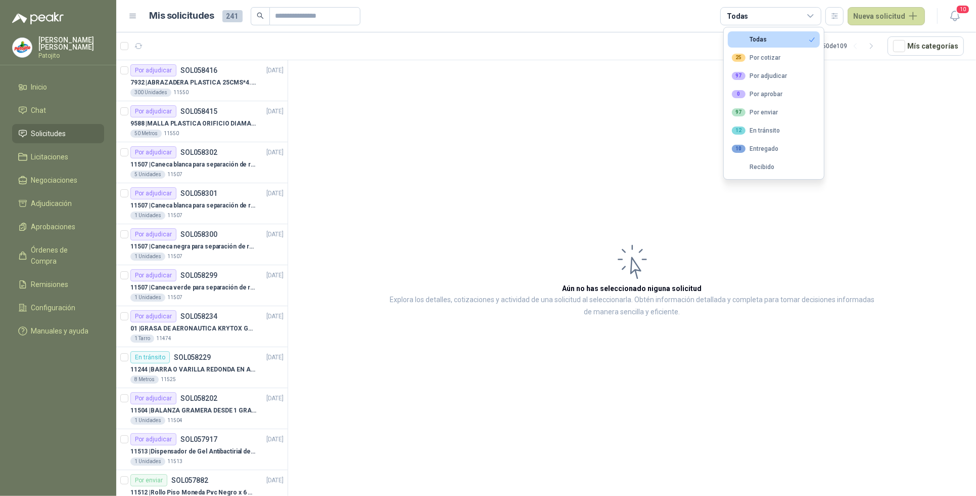
click at [772, 56] on div "25 Por cotizar" at bounding box center [756, 58] width 49 height 8
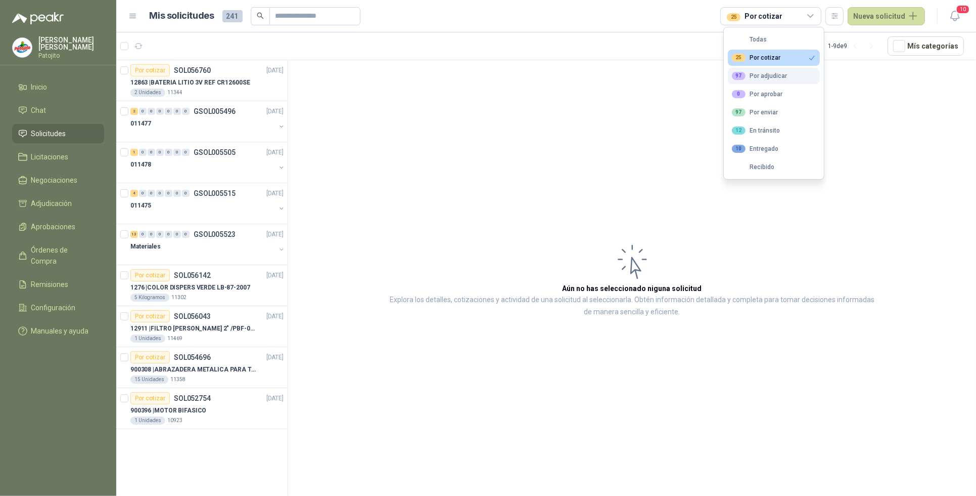
click at [769, 72] on div "97 Por adjudicar" at bounding box center [759, 76] width 55 height 8
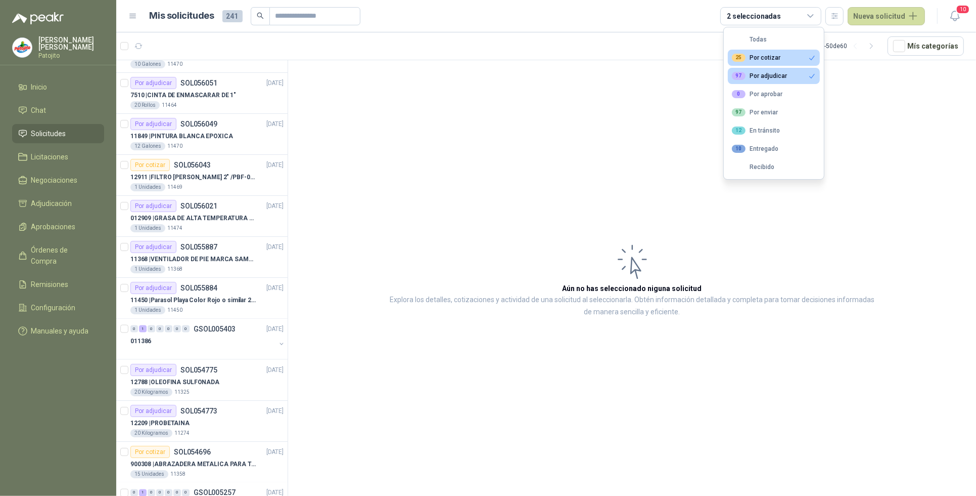
scroll to position [1628, 0]
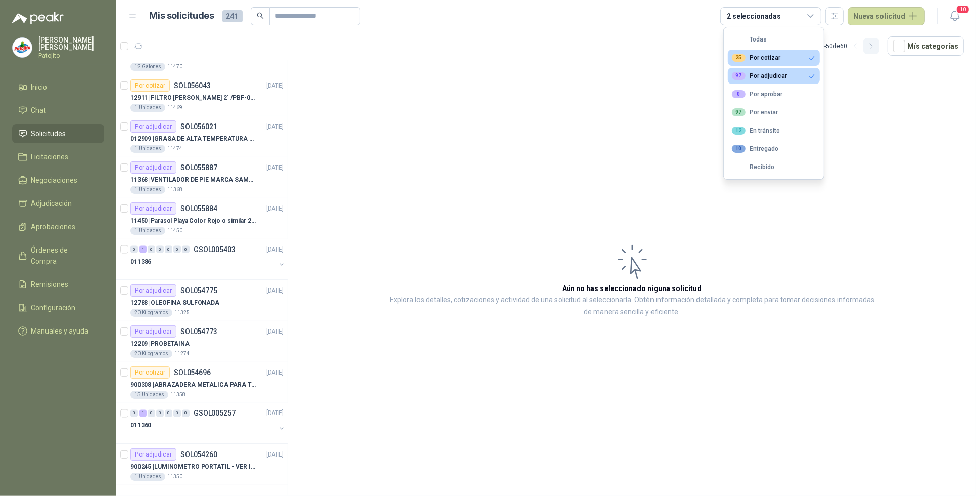
click at [876, 43] on icon "button" at bounding box center [872, 46] width 9 height 9
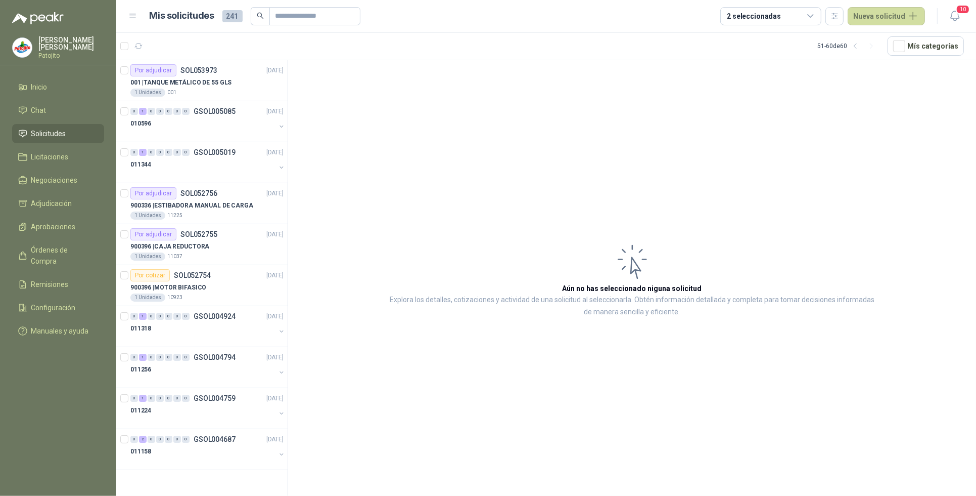
scroll to position [0, 0]
click at [69, 131] on li "Solicitudes" at bounding box center [58, 133] width 80 height 11
click at [857, 48] on icon "button" at bounding box center [856, 46] width 9 height 9
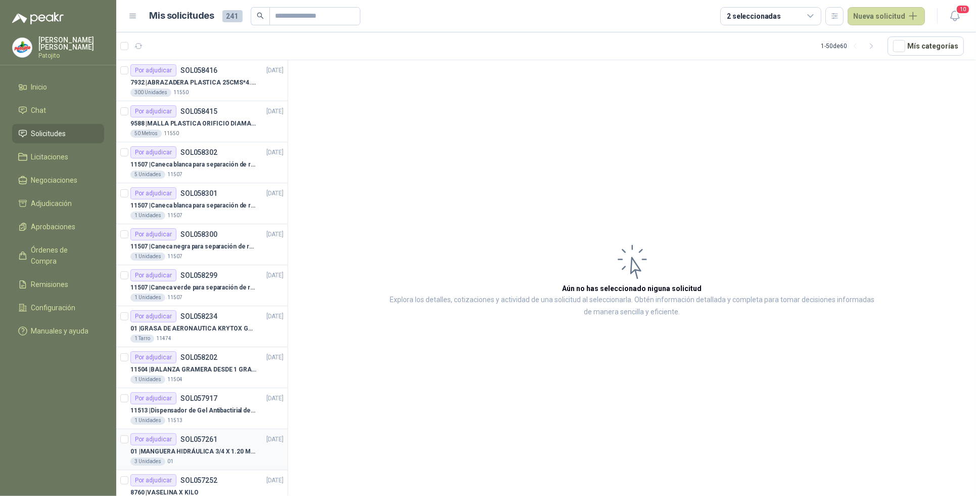
click at [238, 445] on div "Por adjudicar SOL057261 [DATE]" at bounding box center [206, 439] width 153 height 12
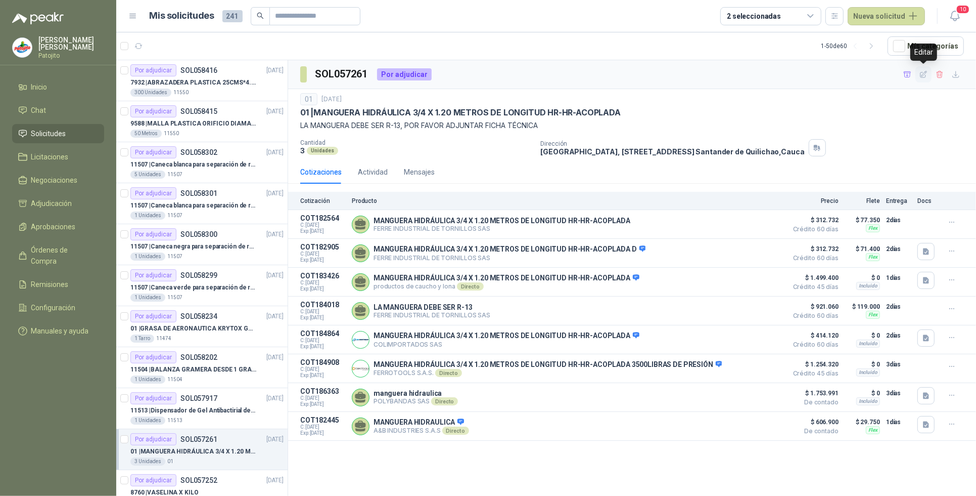
click at [922, 74] on icon "button" at bounding box center [924, 74] width 9 height 9
type input "**********"
type textarea "**********"
type input "*"
type input "**"
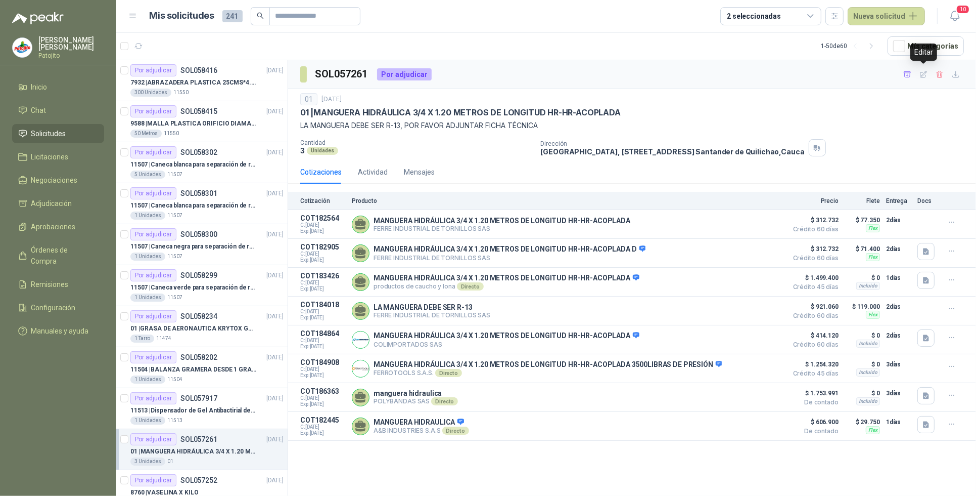
type input "**"
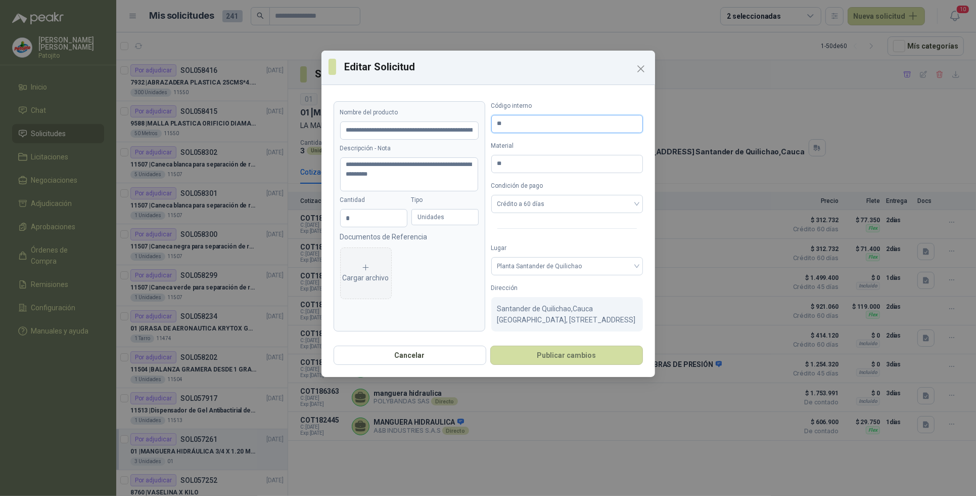
click at [521, 119] on input "**" at bounding box center [568, 124] width 152 height 18
type input "*"
type input "*****"
click at [537, 169] on input "**" at bounding box center [568, 164] width 152 height 18
type input "*"
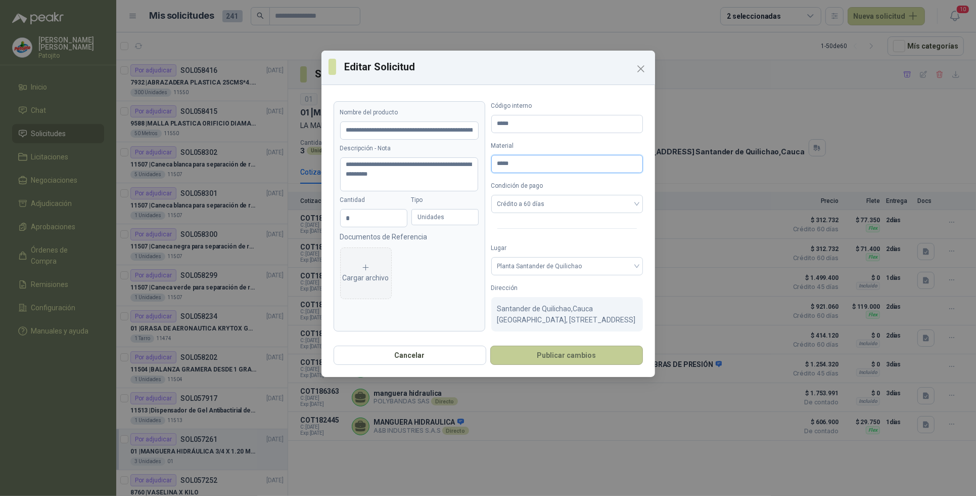
type input "*****"
click at [561, 365] on button "Publicar cambios" at bounding box center [566, 354] width 153 height 19
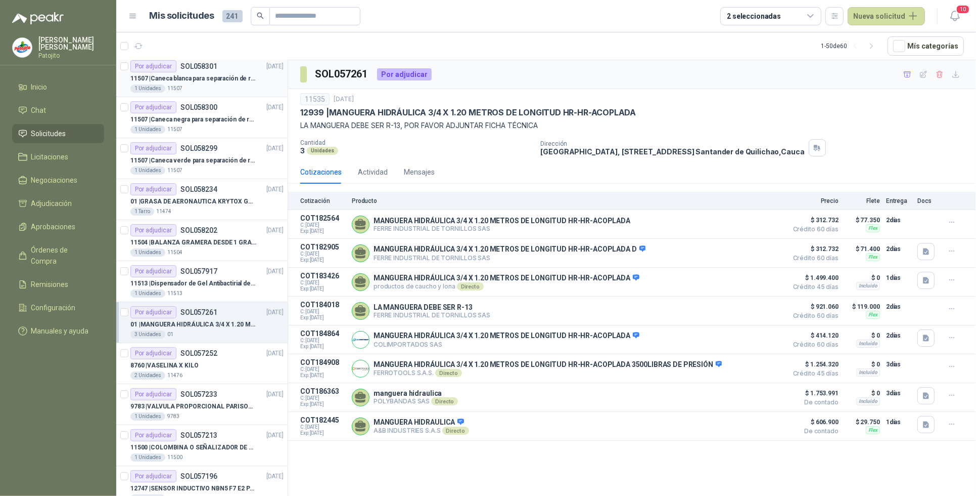
scroll to position [190, 0]
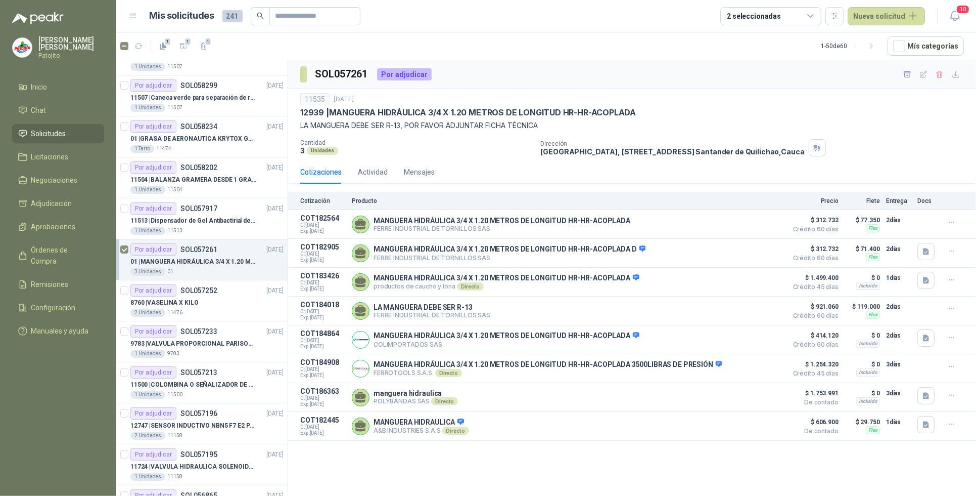
click at [221, 253] on div "Por adjudicar SOL057261 [DATE]" at bounding box center [206, 249] width 153 height 12
drag, startPoint x: 906, startPoint y: 73, endPoint x: 650, endPoint y: 136, distance: 262.8
click at [905, 76] on icon "button" at bounding box center [907, 74] width 7 height 6
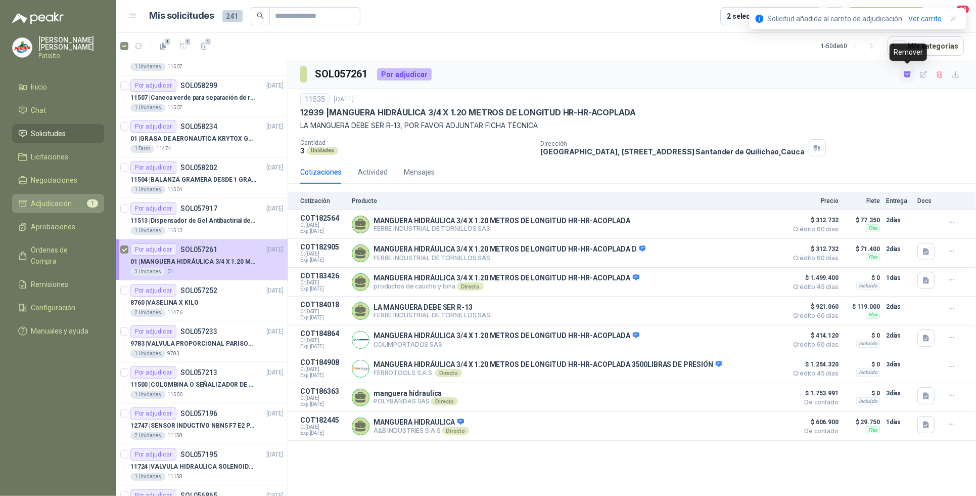
click at [67, 200] on span "Adjudicación" at bounding box center [51, 203] width 41 height 11
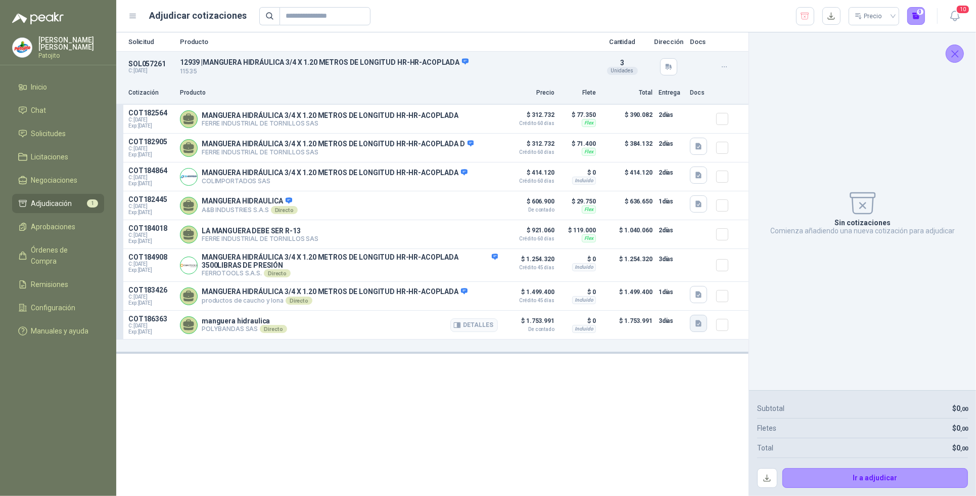
click at [699, 327] on icon "button" at bounding box center [699, 323] width 6 height 7
click at [638, 299] on button "Presupuesto - S22957 (1).pdf" at bounding box center [644, 297] width 100 height 11
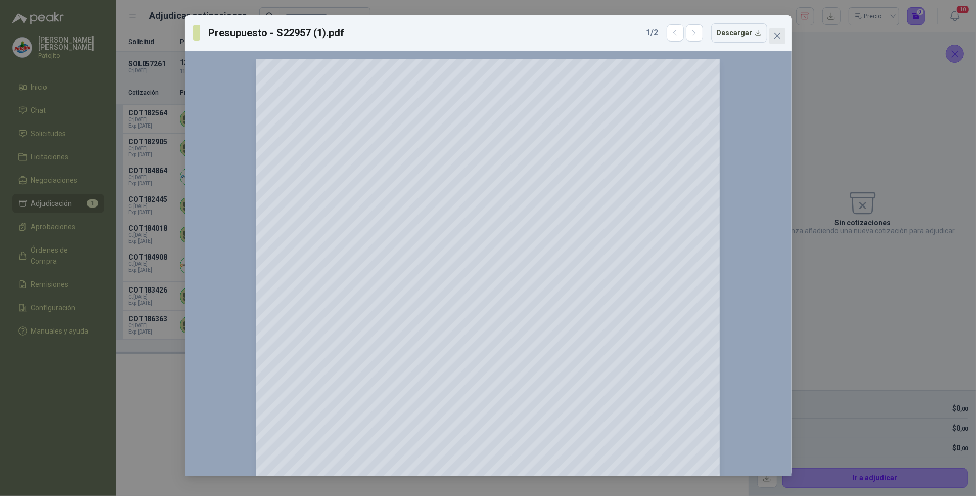
click at [779, 37] on icon "close" at bounding box center [777, 36] width 6 height 6
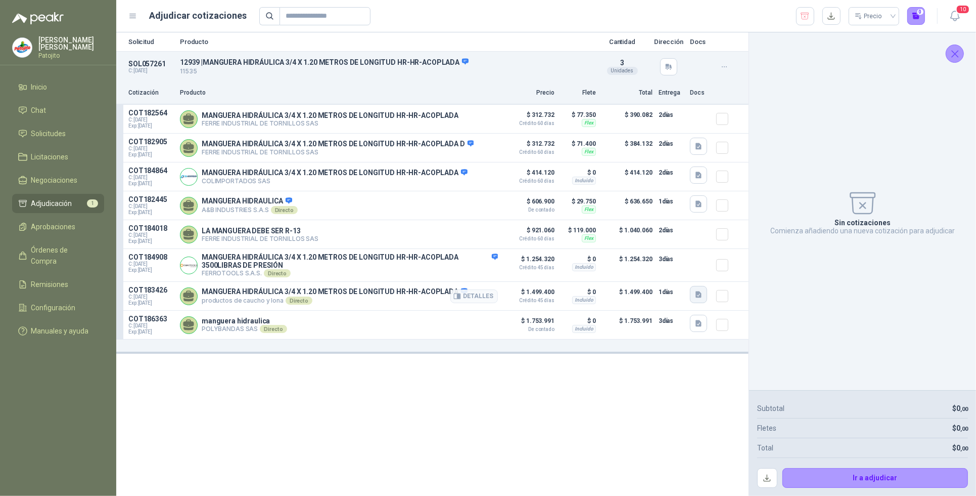
click at [705, 296] on button "button" at bounding box center [698, 294] width 17 height 17
click at [634, 265] on button "Cotización-No-230001783 (1).pdf" at bounding box center [625, 267] width 112 height 11
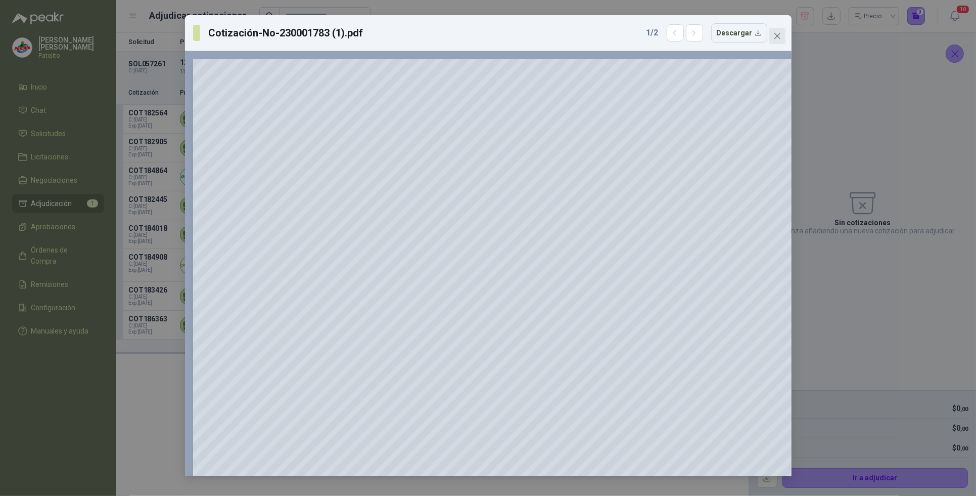
click at [781, 36] on icon "close" at bounding box center [778, 36] width 8 height 8
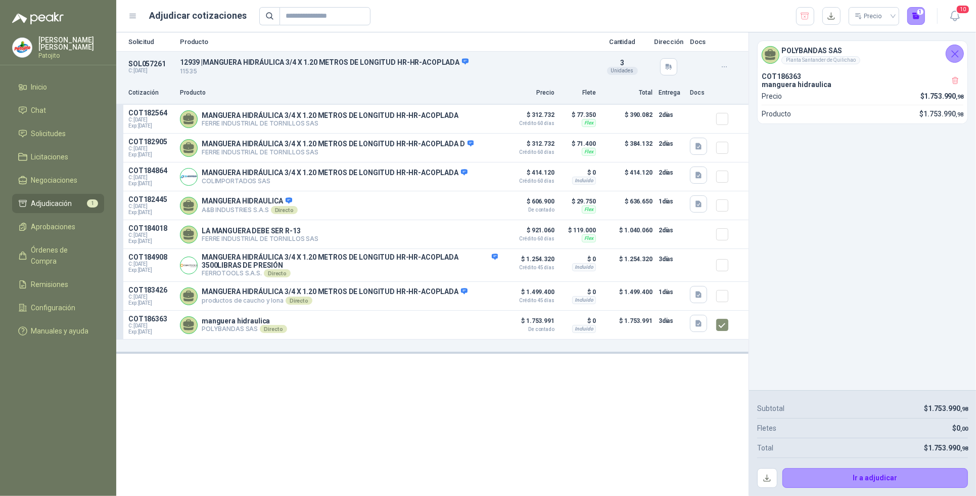
click at [789, 211] on div "POLYBANDAS SAS Planta Santander de Quilichao COT186363 manguera hidraulica Prec…" at bounding box center [862, 211] width 227 height 358
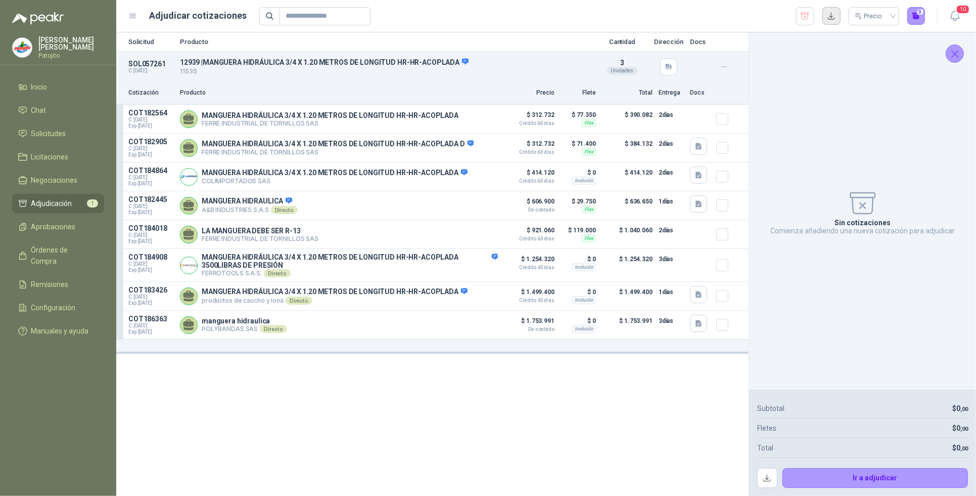
drag, startPoint x: 832, startPoint y: 16, endPoint x: 828, endPoint y: 21, distance: 6.8
click at [832, 17] on button "button" at bounding box center [832, 16] width 18 height 18
click at [531, 426] on div "Solicitud Producto Cantidad Dirección Docs SOL057261 C: [DATE] 12939 | MANGUERA…" at bounding box center [432, 263] width 633 height 463
click at [699, 299] on icon "button" at bounding box center [699, 294] width 9 height 9
click at [636, 265] on button "Cotización-No-230001783 (1).pdf" at bounding box center [625, 267] width 112 height 11
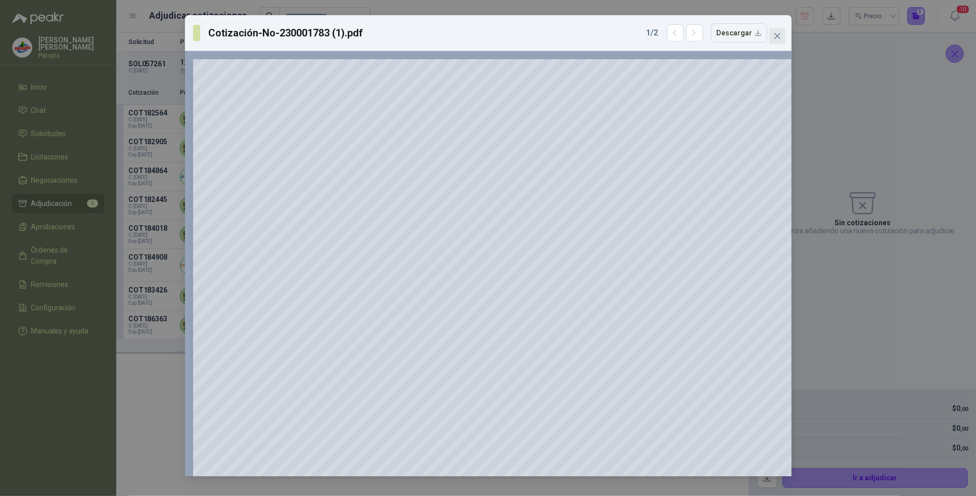
click at [774, 34] on icon "close" at bounding box center [778, 36] width 8 height 8
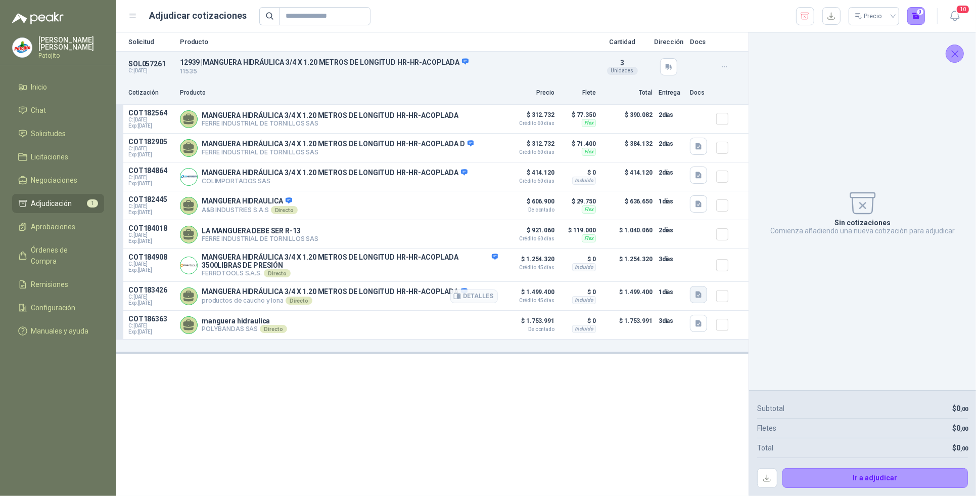
click at [700, 298] on icon "button" at bounding box center [699, 294] width 6 height 7
click at [674, 279] on button "Danfoss-product-details-2025-09-26.pdf" at bounding box center [635, 278] width 132 height 11
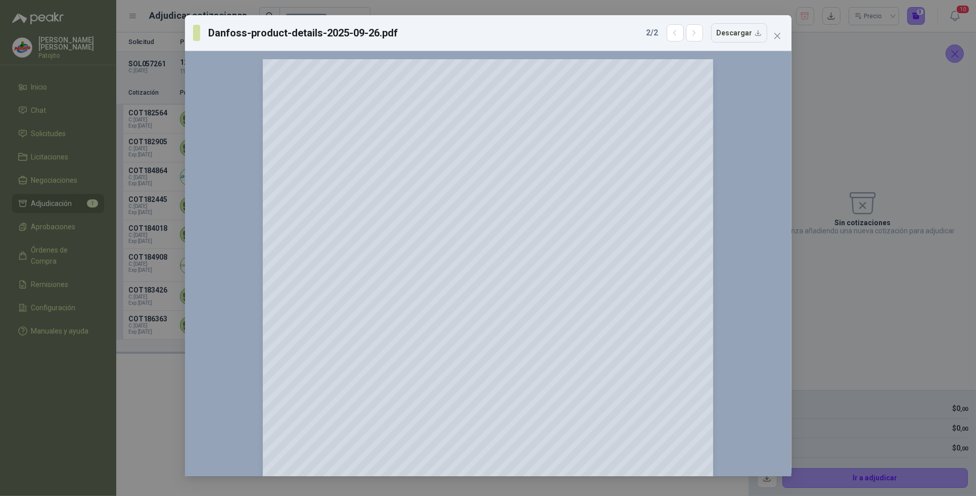
click at [775, 33] on icon "close" at bounding box center [778, 36] width 8 height 8
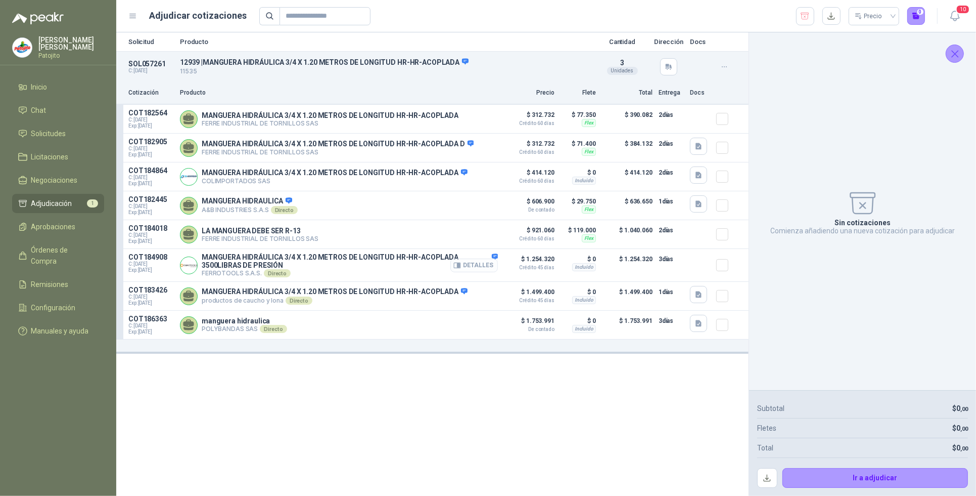
click at [477, 271] on button "Detalles" at bounding box center [475, 265] width 48 height 14
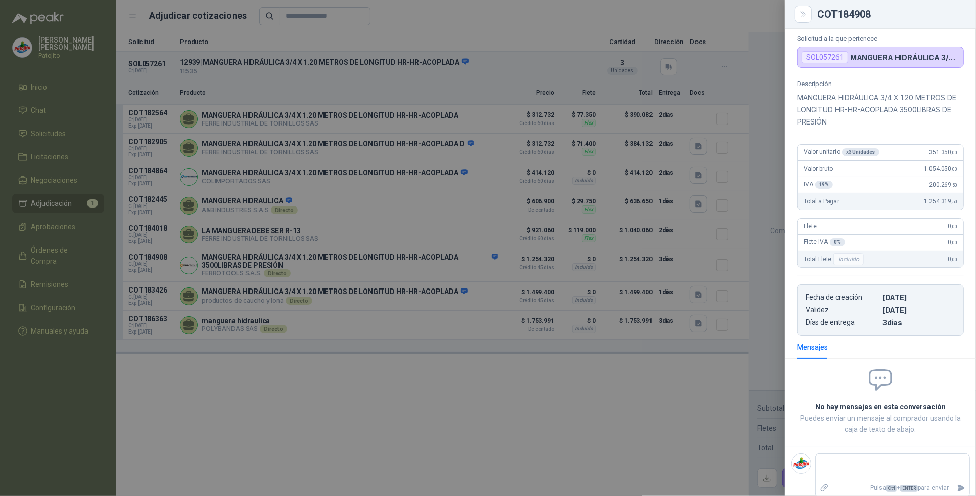
scroll to position [93, 0]
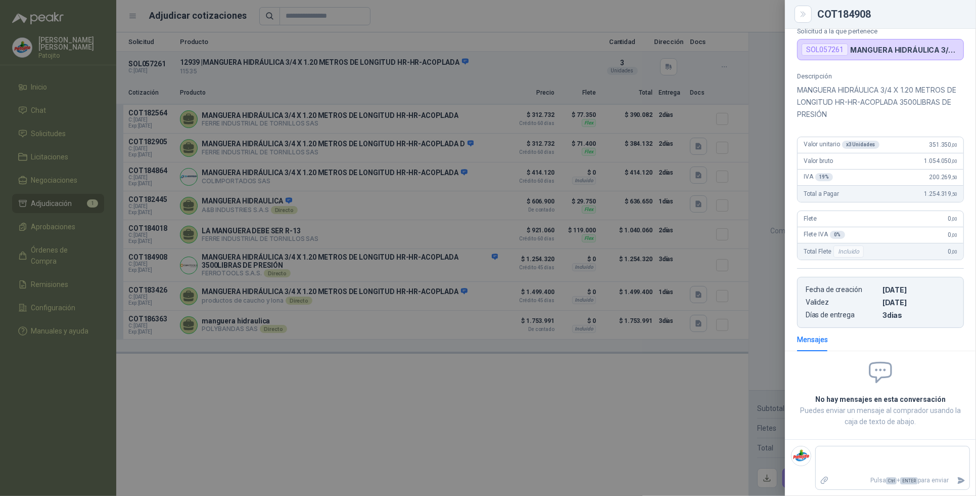
click at [441, 430] on div at bounding box center [488, 248] width 976 height 496
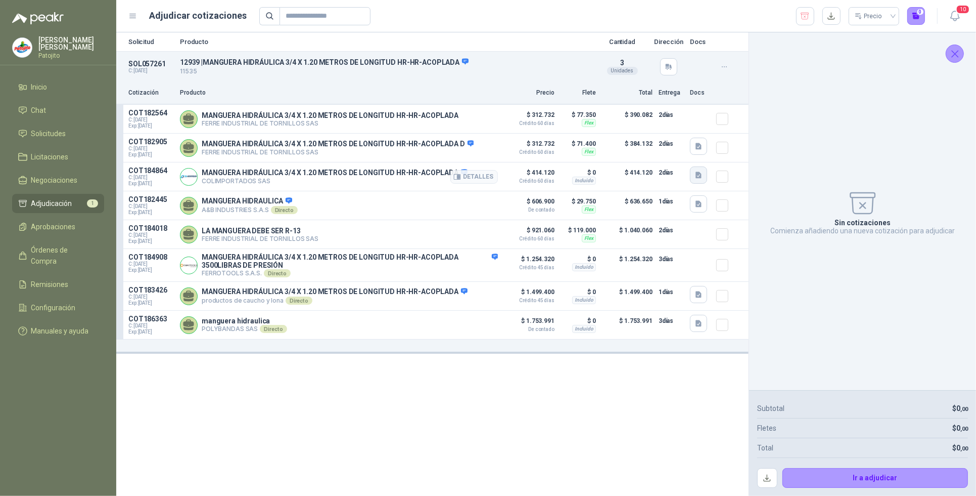
click at [696, 175] on icon "button" at bounding box center [699, 175] width 6 height 7
click at [673, 143] on button "WhatsApp Image [DATE] 2.05.53 PM.jpeg" at bounding box center [634, 144] width 133 height 11
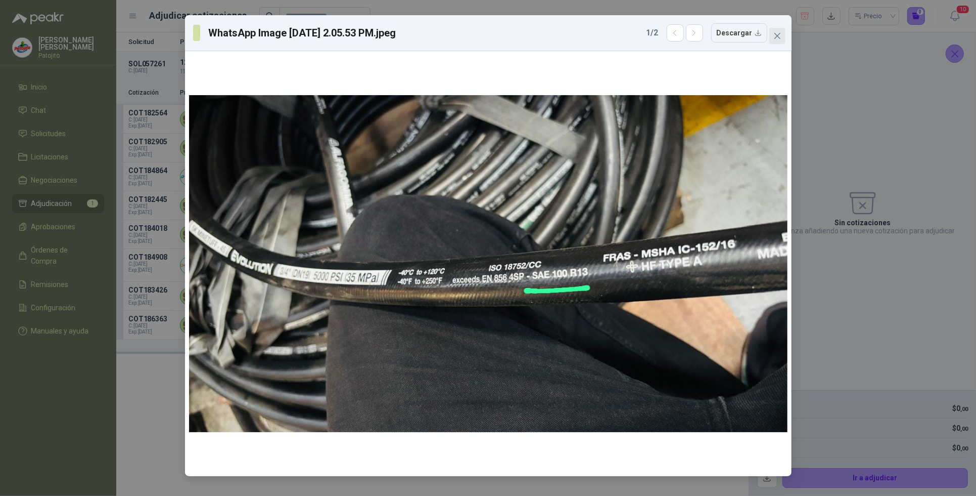
click at [780, 34] on icon "close" at bounding box center [778, 36] width 8 height 8
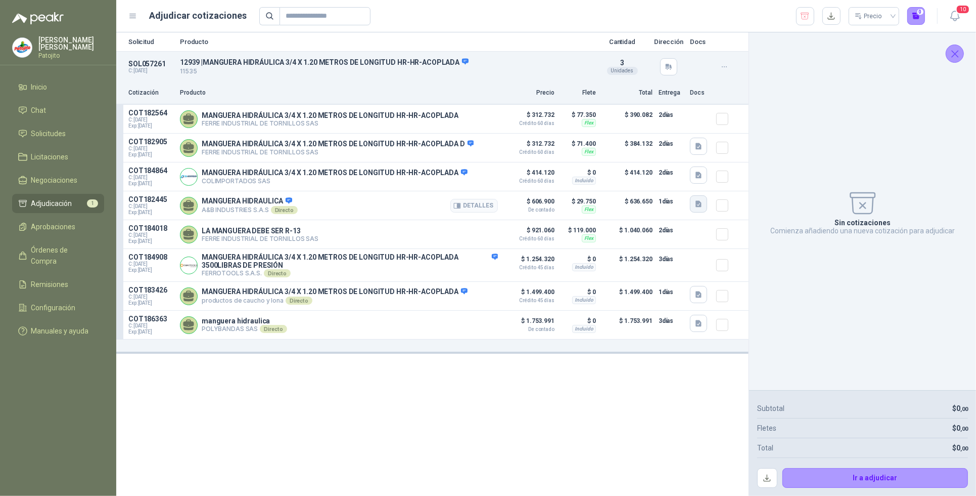
click at [695, 206] on icon "button" at bounding box center [699, 204] width 9 height 9
click at [676, 181] on button "COTIZACIÓN AYB -2879 .pdf" at bounding box center [653, 184] width 97 height 11
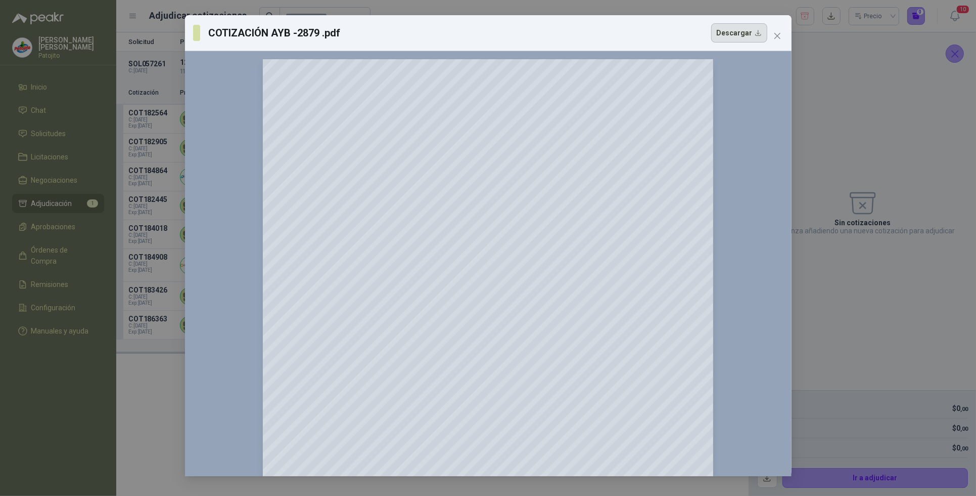
click at [739, 30] on button "Descargar" at bounding box center [739, 32] width 56 height 19
click at [877, 297] on div "COTIZACIÓN AYB -2879 .pdf Descargar 150 %" at bounding box center [488, 248] width 976 height 496
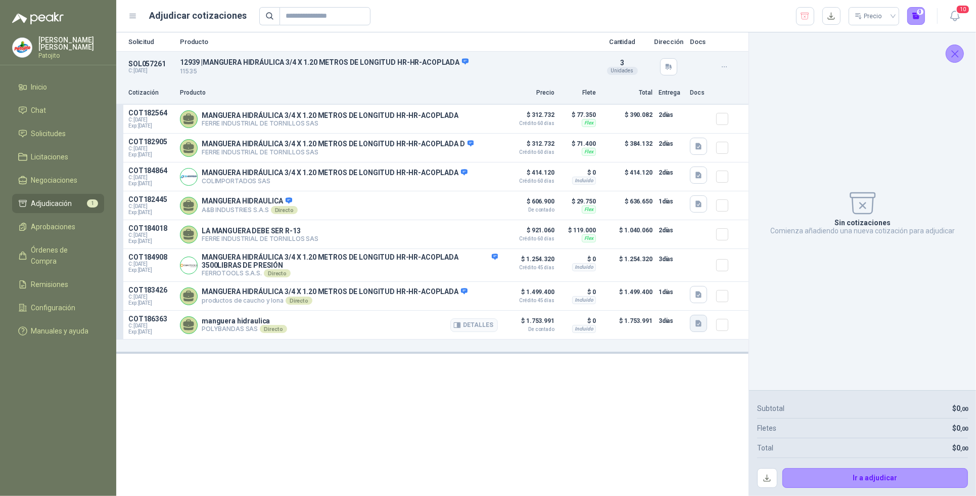
click at [701, 327] on icon "button" at bounding box center [699, 323] width 6 height 7
click at [635, 297] on button "Presupuesto - S22957 (1).pdf" at bounding box center [644, 297] width 100 height 11
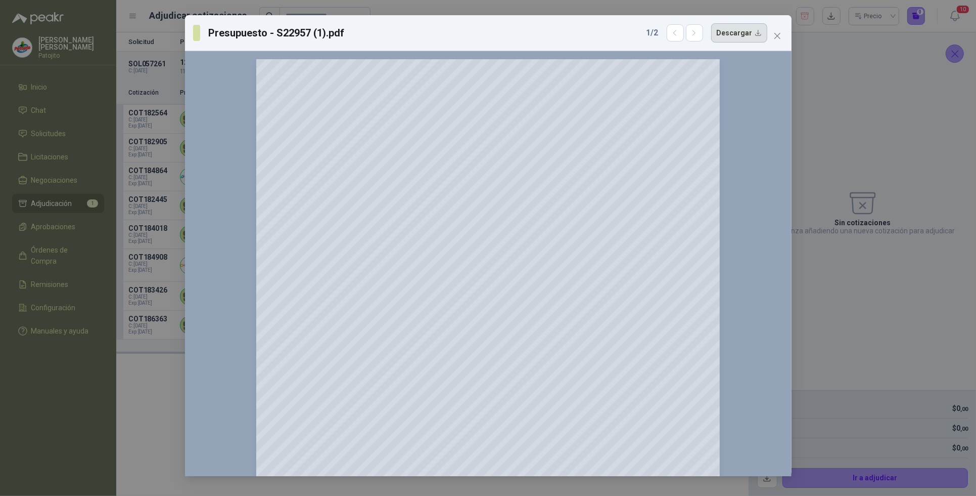
click at [757, 28] on button "Descargar" at bounding box center [739, 32] width 56 height 19
click at [827, 320] on div "Presupuesto - S22957 (1).pdf 1 / 2 Descargar 150 %" at bounding box center [488, 248] width 976 height 496
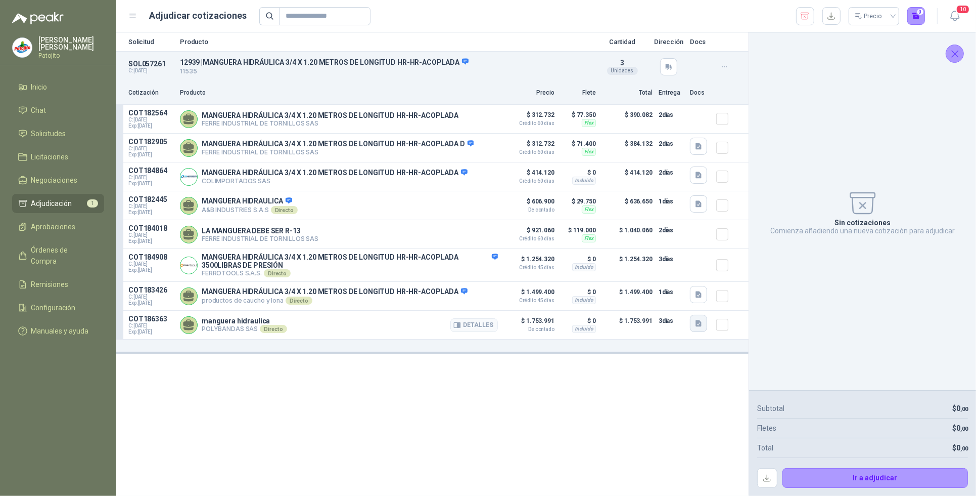
click at [697, 327] on icon "button" at bounding box center [699, 323] width 6 height 7
click at [683, 309] on button "hydraulics-mxg-5k-brochure.pdf" at bounding box center [647, 307] width 107 height 11
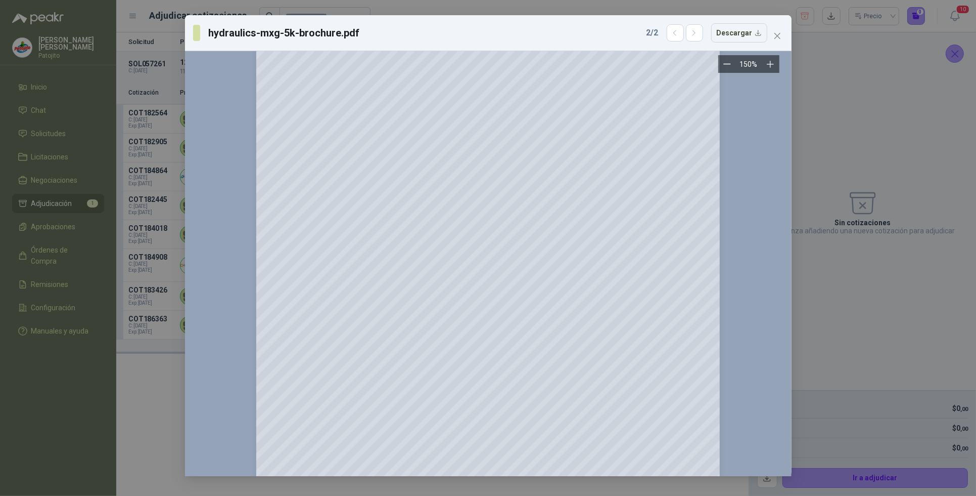
scroll to position [800, 0]
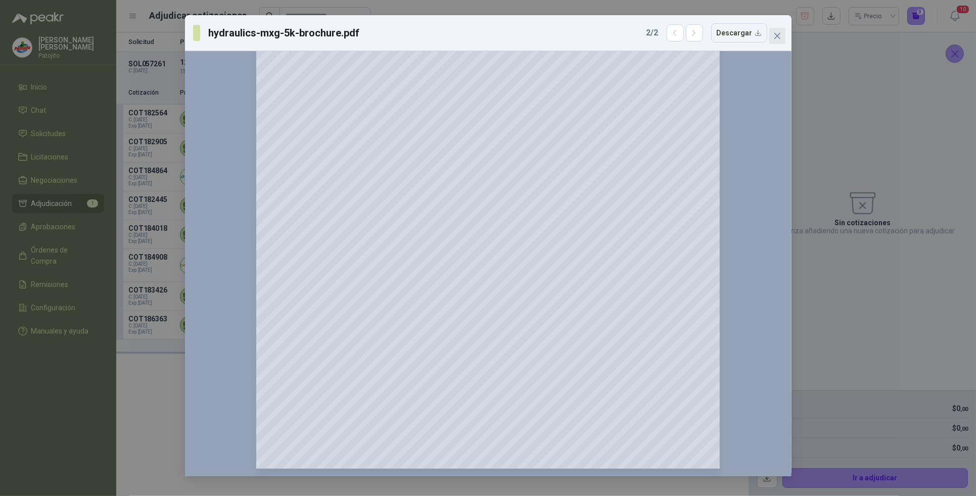
click at [779, 33] on icon "close" at bounding box center [778, 36] width 8 height 8
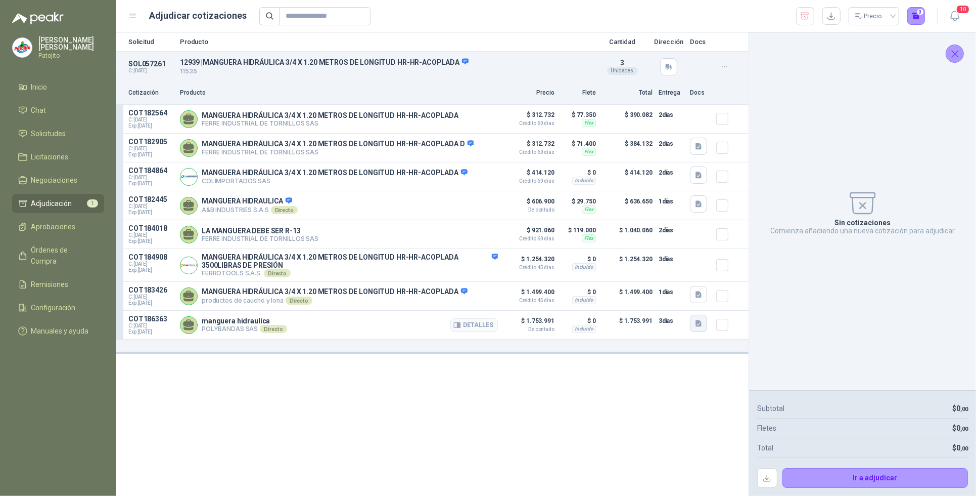
click at [699, 327] on icon "button" at bounding box center [699, 323] width 6 height 7
click at [665, 308] on button "hydraulics-mxg-5k-brochure.pdf" at bounding box center [647, 307] width 107 height 11
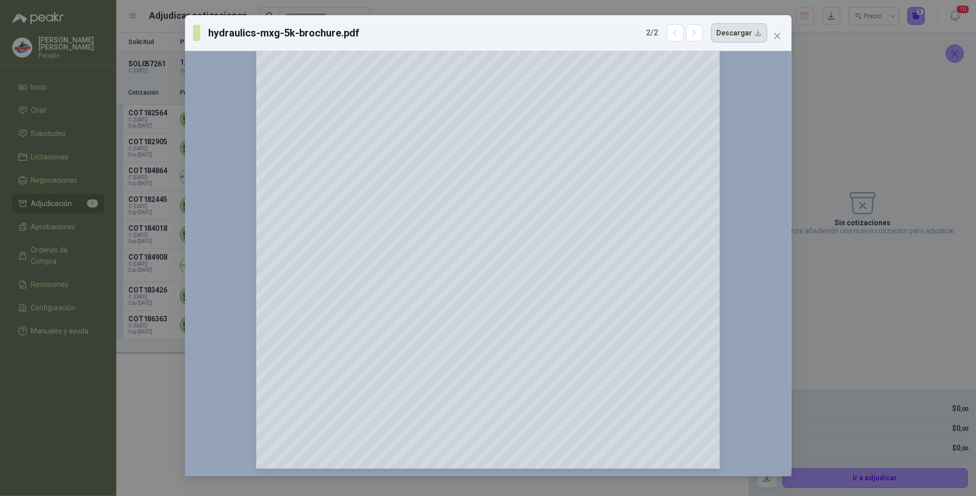
click at [749, 28] on button "Descargar" at bounding box center [739, 32] width 56 height 19
click at [870, 344] on div "hydraulics-mxg-5k-brochure.pdf 2 / 2 Descargar 150 %" at bounding box center [488, 248] width 976 height 496
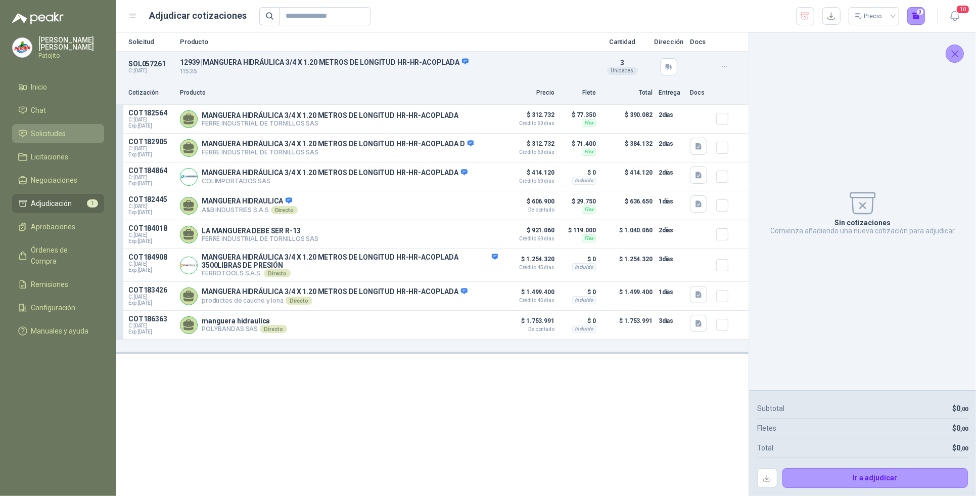
click at [71, 131] on li "Solicitudes" at bounding box center [58, 133] width 80 height 11
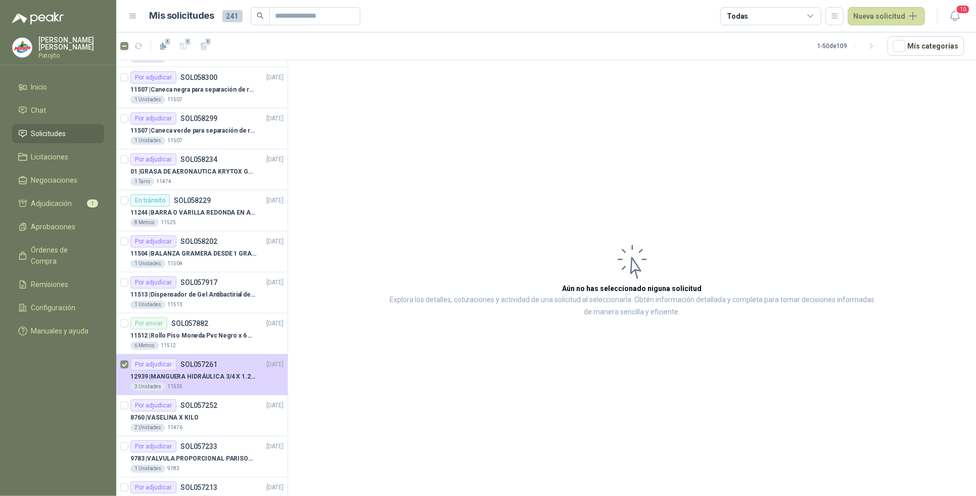
scroll to position [190, 0]
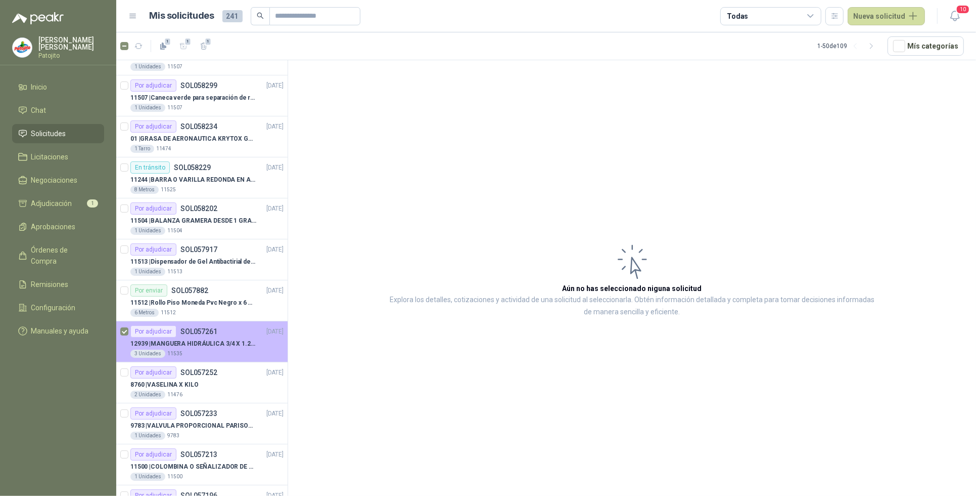
click at [181, 334] on p "SOL057261" at bounding box center [199, 331] width 37 height 7
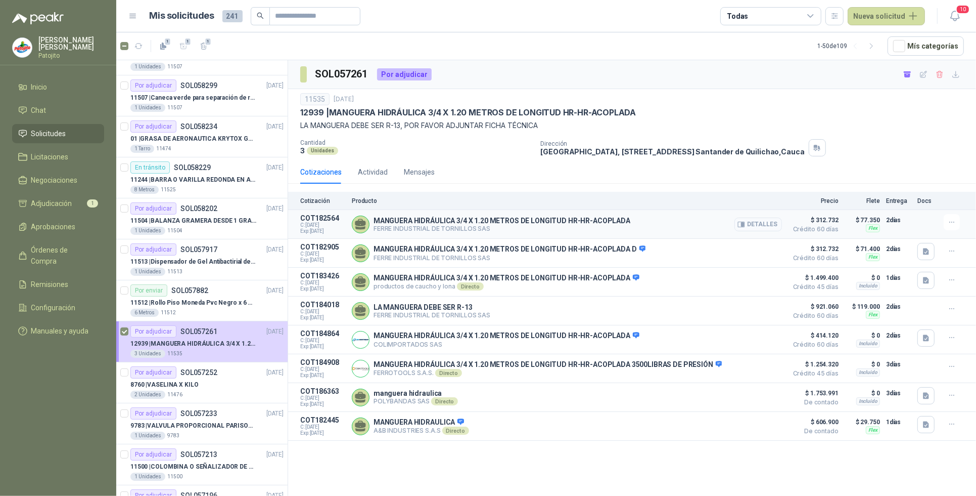
click at [764, 221] on button "Detalles" at bounding box center [759, 224] width 48 height 14
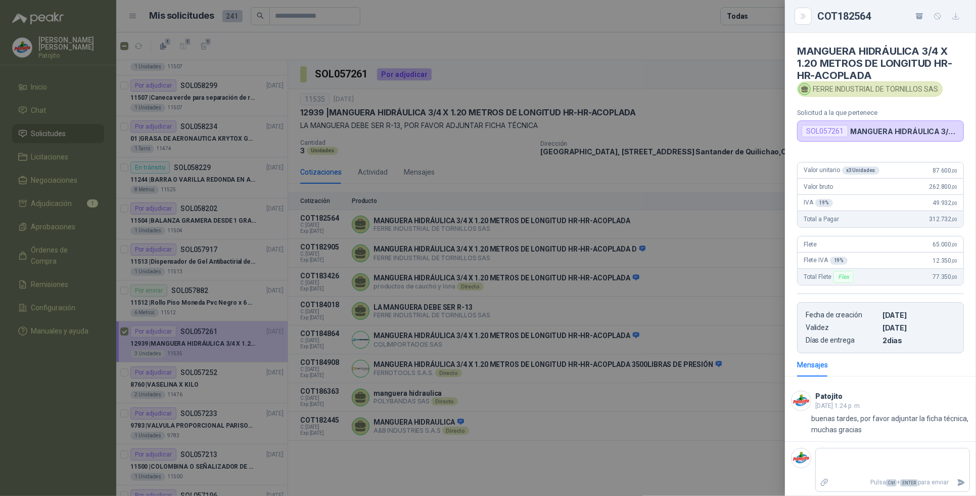
click at [624, 441] on div at bounding box center [488, 248] width 976 height 496
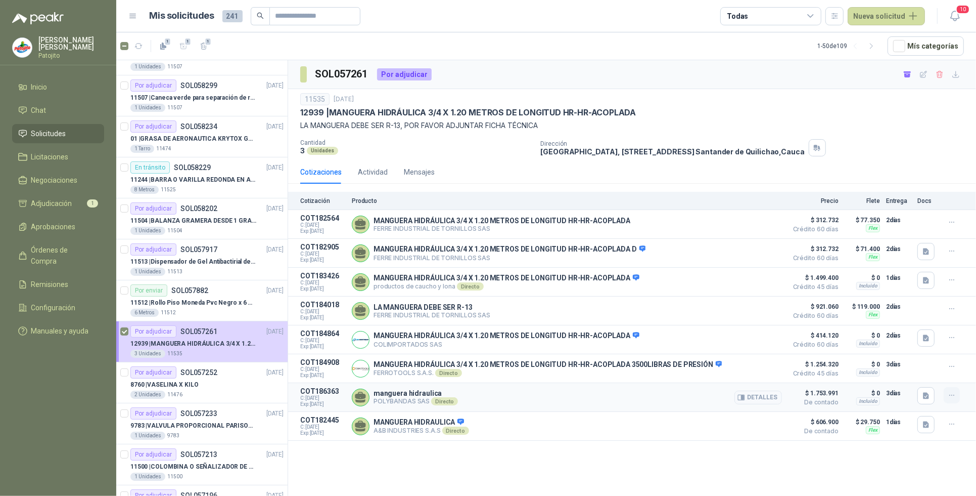
click at [954, 397] on icon "button" at bounding box center [952, 395] width 9 height 9
click at [921, 433] on button "button" at bounding box center [926, 424] width 17 height 17
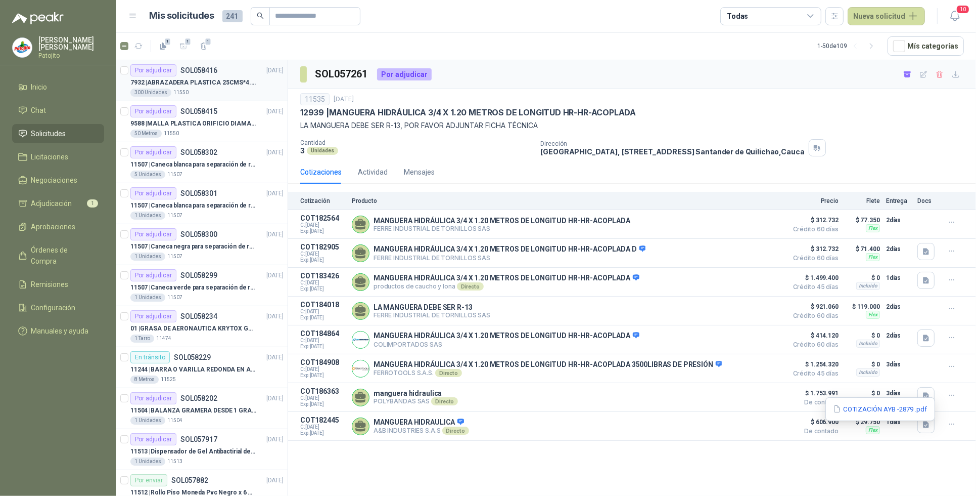
click at [204, 90] on div "300 Unidades 11550" at bounding box center [206, 92] width 153 height 8
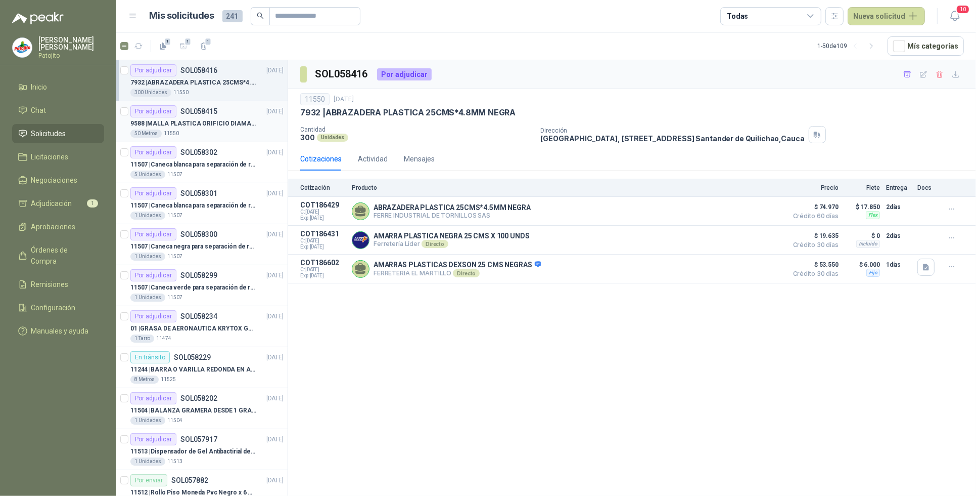
click at [219, 128] on p "9588 | MALLA PLASTICA ORIFICIO DIAMANTE 3MM" at bounding box center [193, 124] width 126 height 10
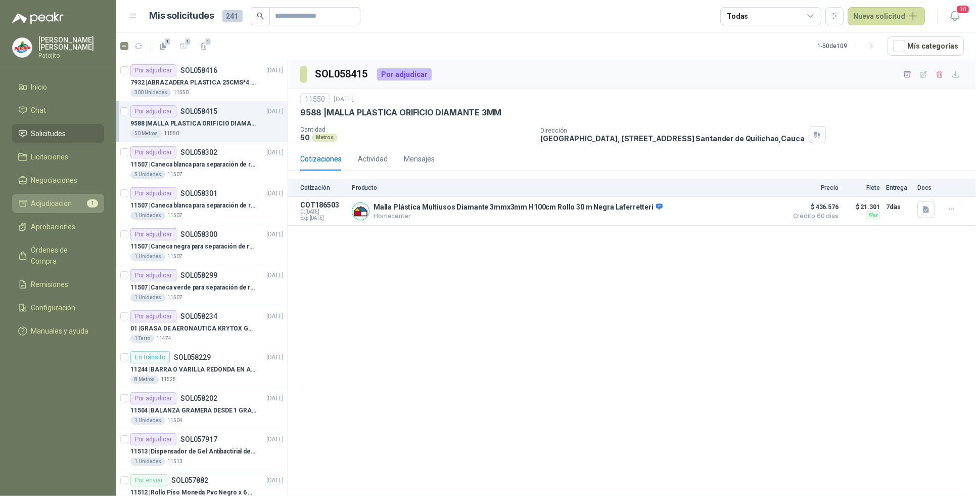
click at [71, 202] on span "Adjudicación" at bounding box center [51, 203] width 41 height 11
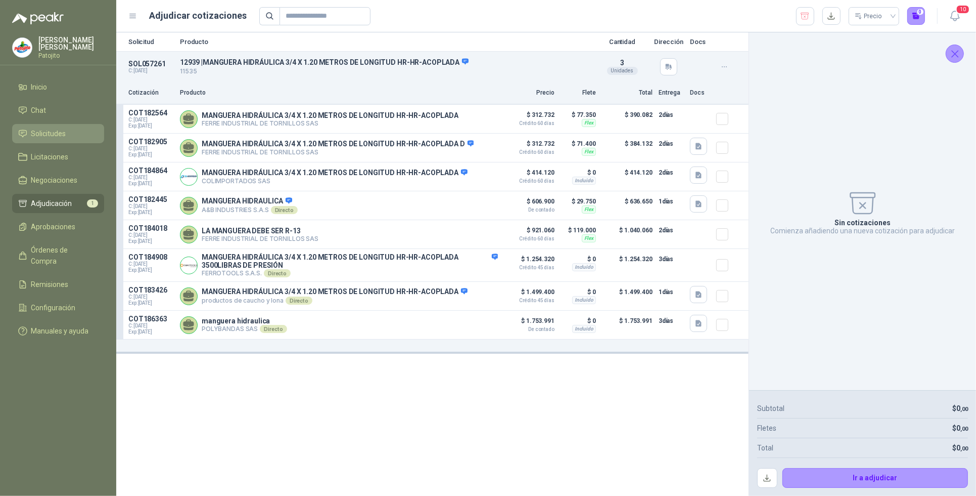
click at [64, 130] on span "Solicitudes" at bounding box center [48, 133] width 35 height 11
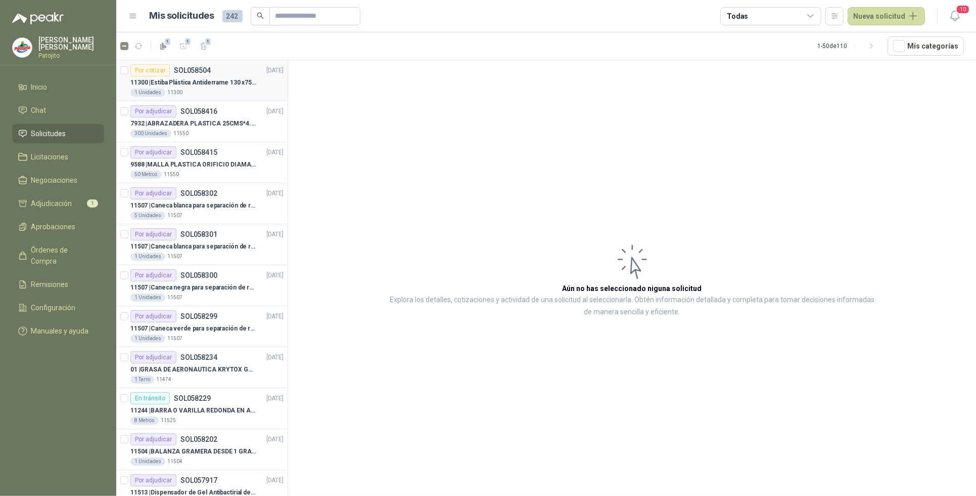
click at [218, 81] on p "11300 | Estiba Plástica Antiderrame 130 x75 CM - Capacidad 180-200 Litros" at bounding box center [193, 83] width 126 height 10
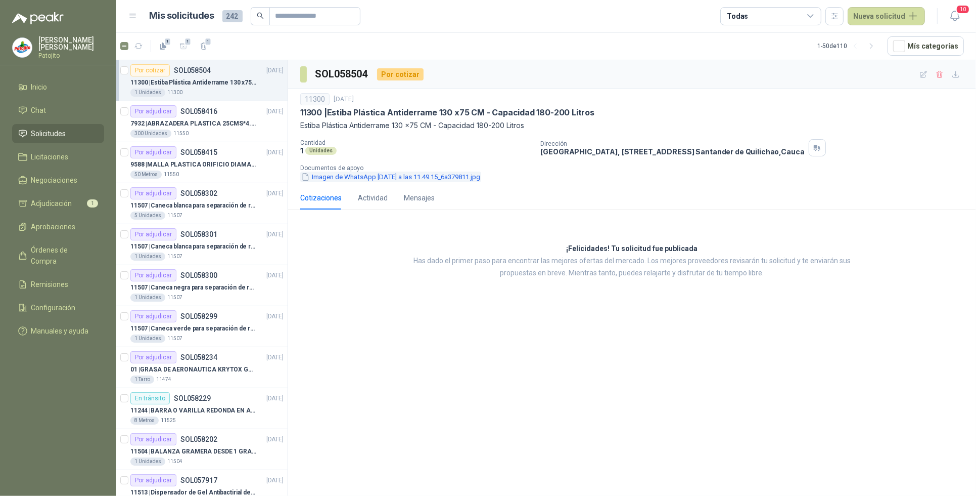
click at [360, 176] on button "Imagen de WhatsApp [DATE] a las 11.49.15_6a379811.jpg" at bounding box center [390, 176] width 181 height 11
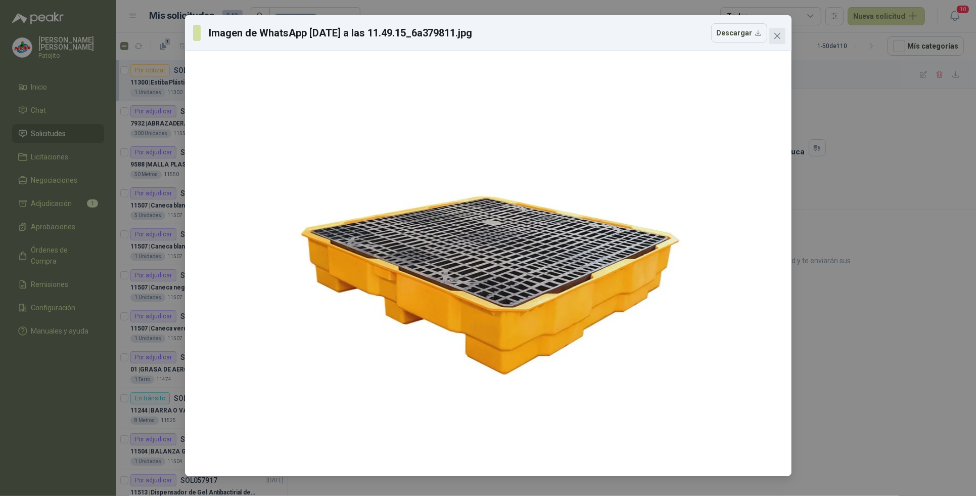
click at [778, 36] on icon "close" at bounding box center [777, 36] width 6 height 6
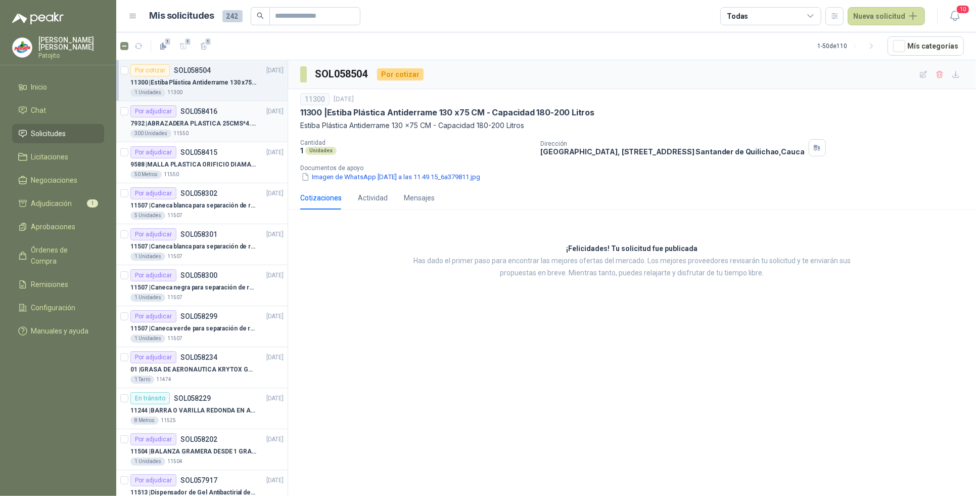
click at [175, 127] on p "7932 | ABRAZADERA PLASTICA 25CMS*4.8MM NEGRA" at bounding box center [193, 124] width 126 height 10
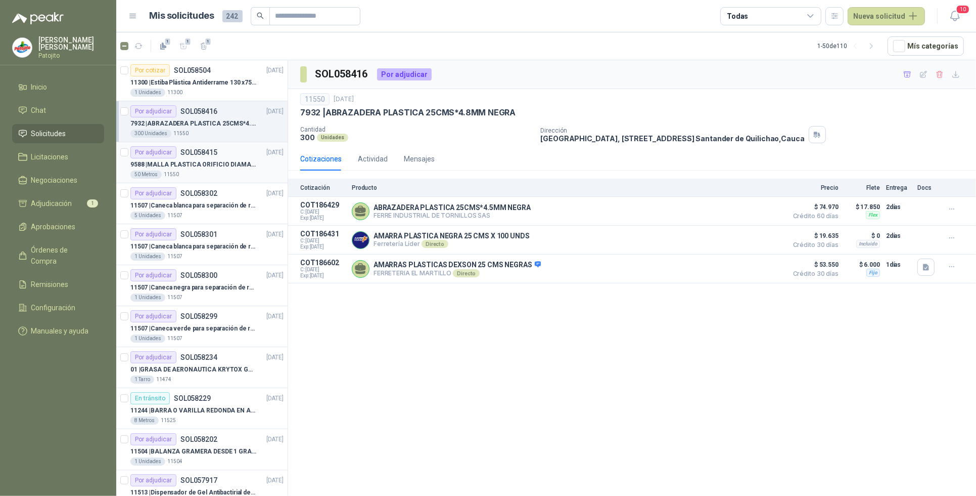
click at [184, 155] on p "SOL058415" at bounding box center [199, 152] width 37 height 7
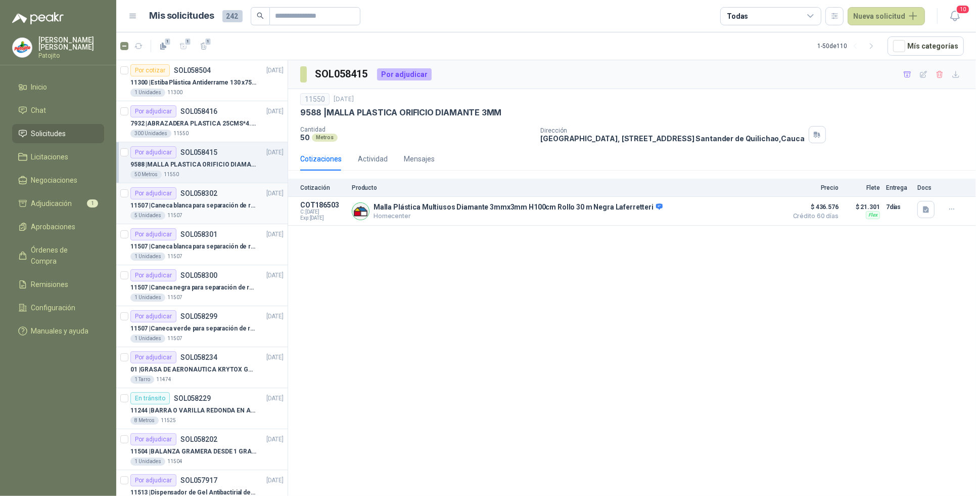
click at [215, 212] on div "5 Unidades 11507" at bounding box center [206, 215] width 153 height 8
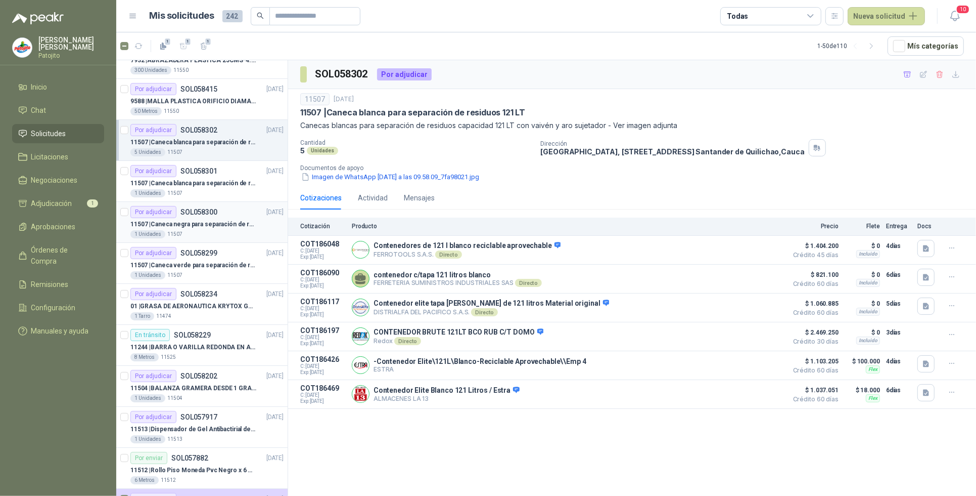
scroll to position [126, 0]
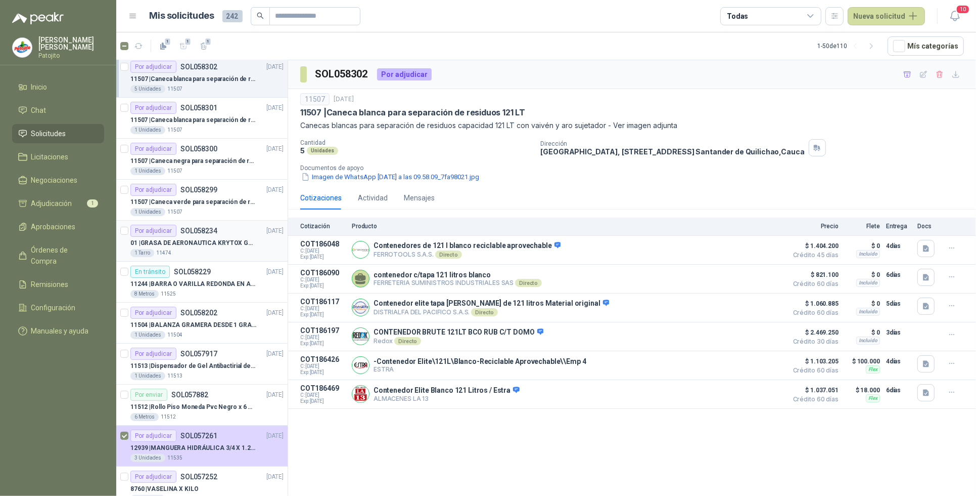
click at [206, 231] on p "SOL058234" at bounding box center [199, 230] width 37 height 7
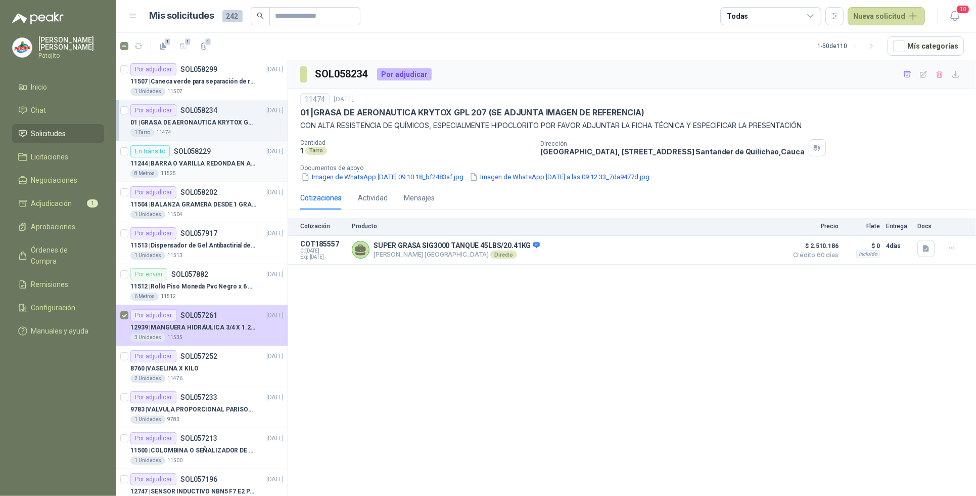
scroll to position [253, 0]
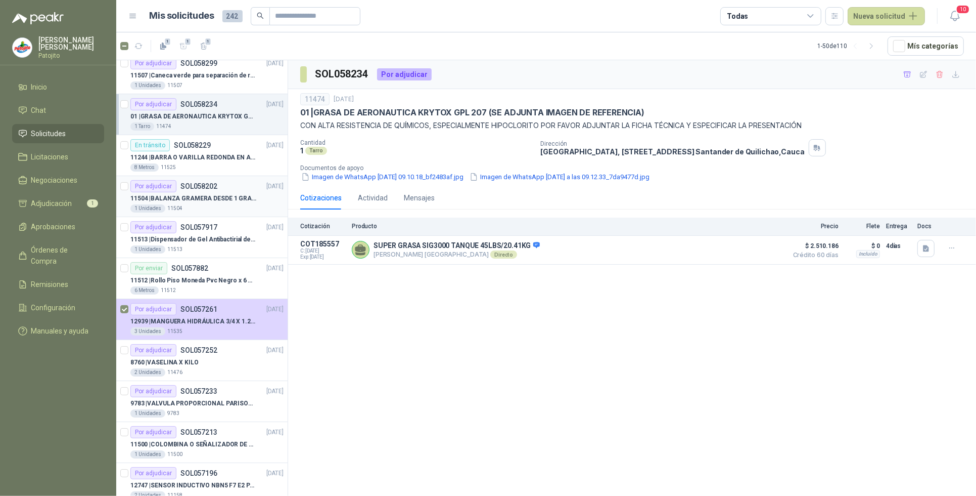
click at [211, 187] on p "SOL058202" at bounding box center [199, 186] width 37 height 7
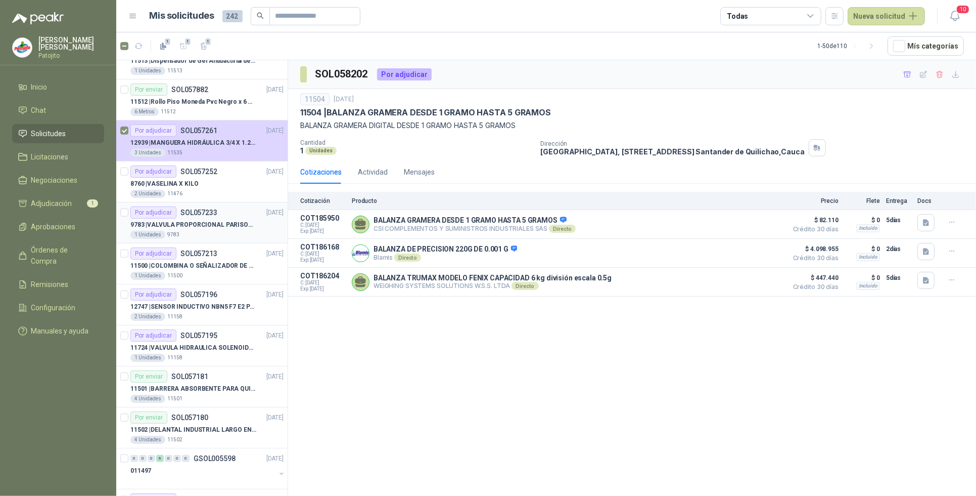
scroll to position [442, 0]
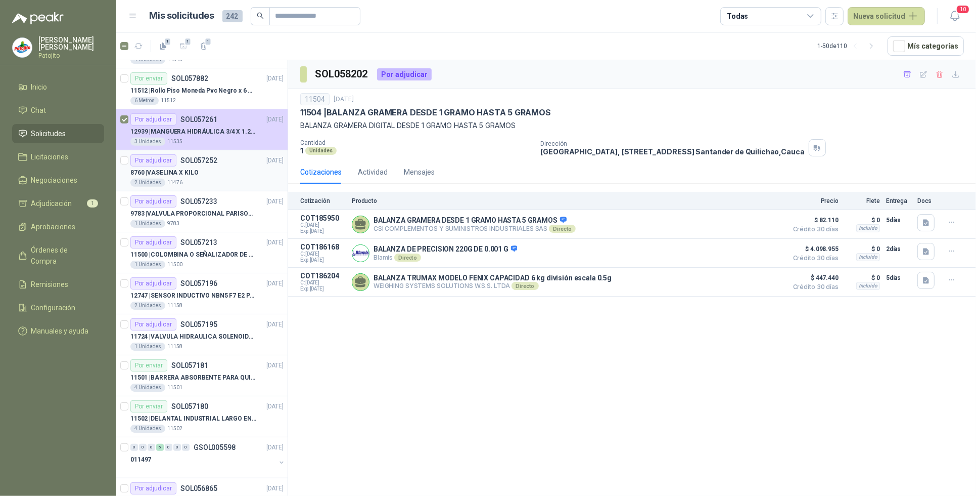
click at [210, 175] on div "8760 | VASELINA X KILO" at bounding box center [206, 172] width 153 height 12
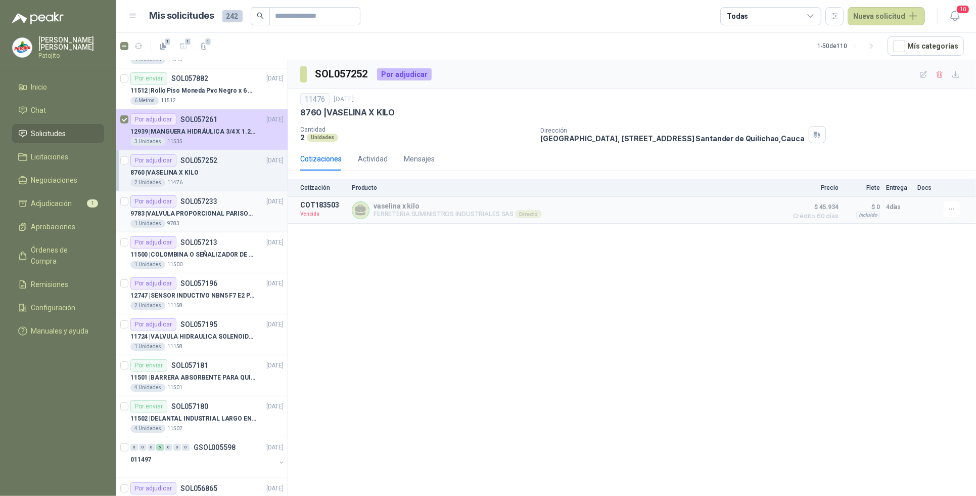
click at [228, 211] on p "9783 | VALVULA PROPORCIONAL PARISON 0811404612 / 4WRPEH6C4 [PERSON_NAME]" at bounding box center [193, 214] width 126 height 10
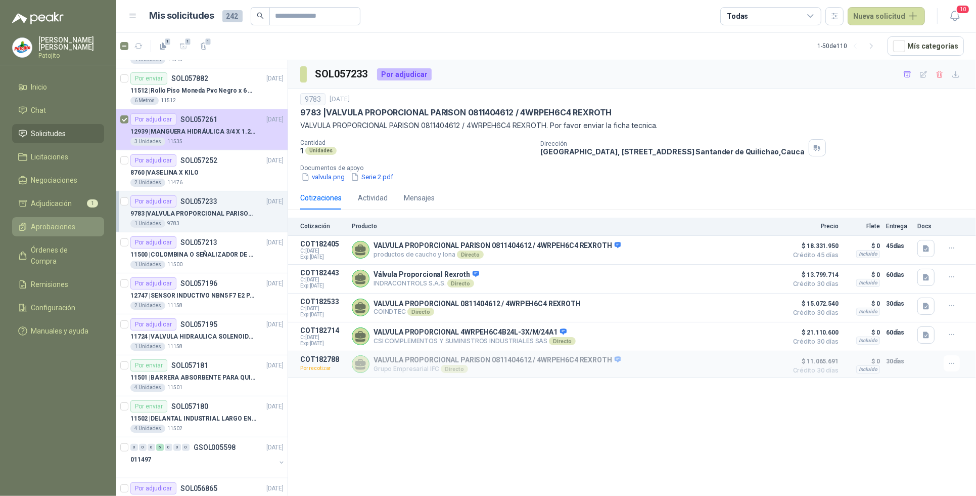
drag, startPoint x: 84, startPoint y: 204, endPoint x: 90, endPoint y: 217, distance: 14.9
click at [84, 204] on li "Adjudicación 1" at bounding box center [58, 203] width 80 height 11
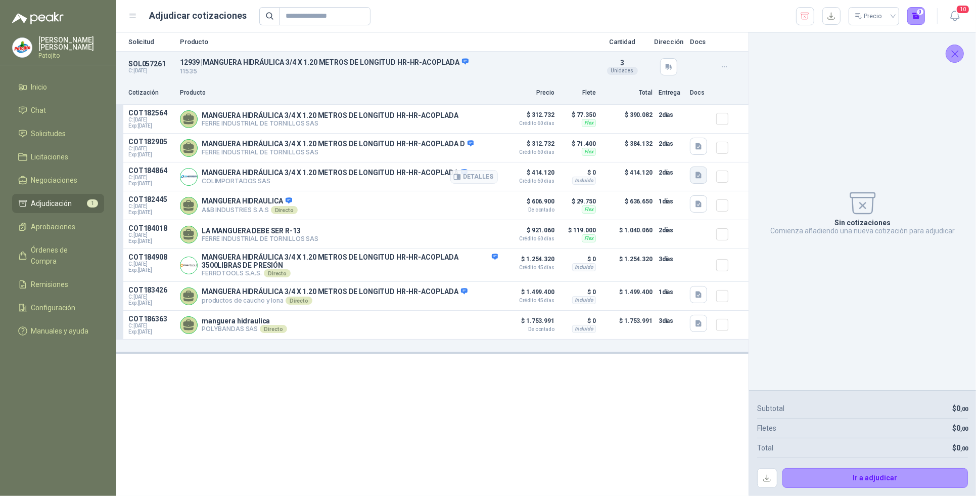
click at [699, 175] on icon "button" at bounding box center [699, 175] width 6 height 7
click at [651, 143] on button "WhatsApp Image [DATE] 2.05.53 PM.jpeg" at bounding box center [634, 144] width 133 height 11
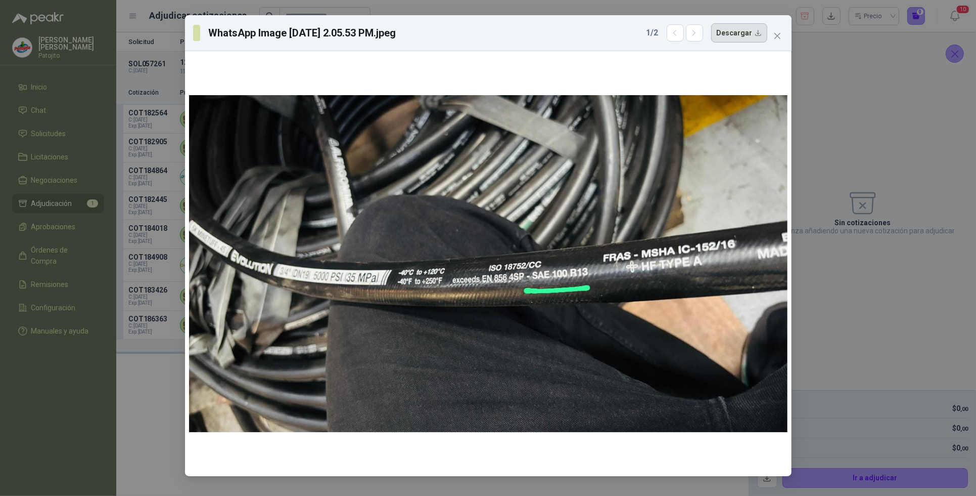
click at [759, 37] on button "Descargar" at bounding box center [739, 32] width 56 height 19
drag, startPoint x: 964, startPoint y: 137, endPoint x: 959, endPoint y: 130, distance: 8.3
click at [964, 137] on div "WhatsApp Image [DATE] 2.05.53 PM.jpeg 1 / 2 Descargar" at bounding box center [488, 248] width 976 height 496
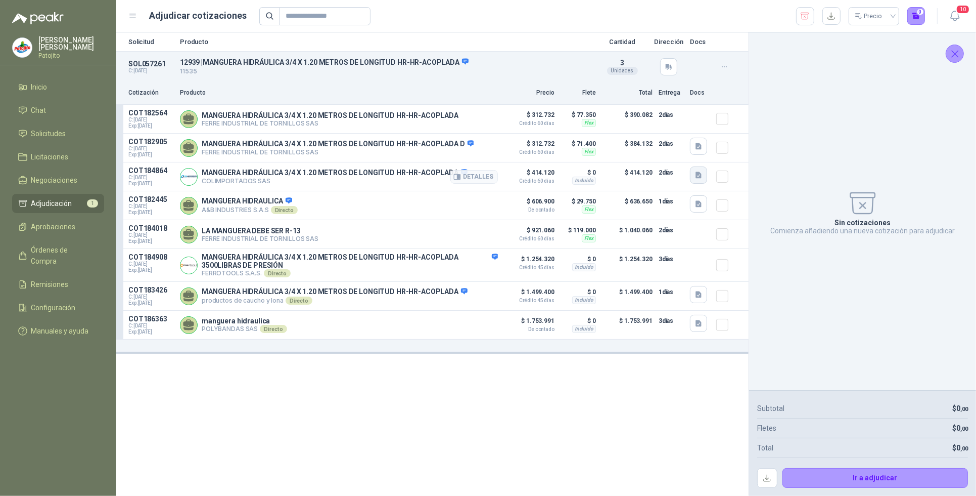
click at [699, 174] on icon "button" at bounding box center [699, 175] width 6 height 7
click at [672, 155] on button "WhatsApp Image [DATE] 2.06.18 PM.jpeg" at bounding box center [634, 154] width 133 height 11
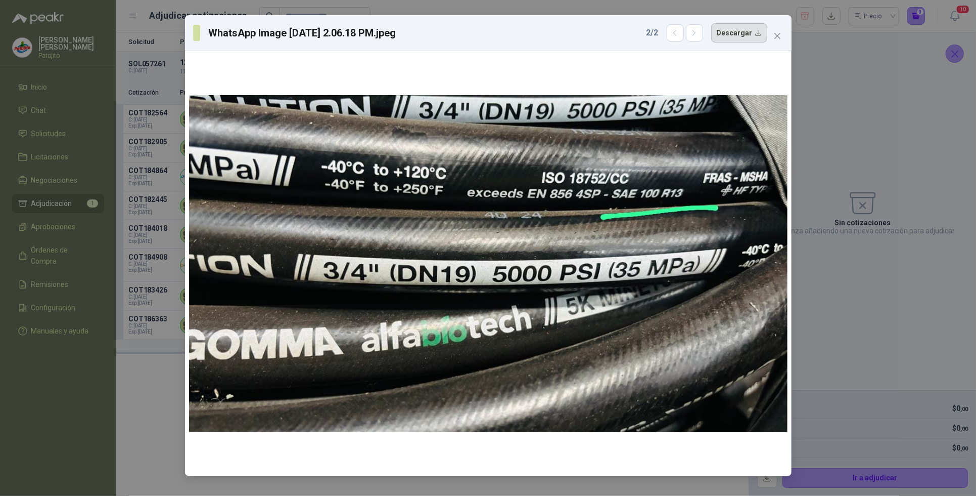
click at [742, 37] on button "Descargar" at bounding box center [739, 32] width 56 height 19
click at [777, 34] on icon "close" at bounding box center [778, 36] width 8 height 8
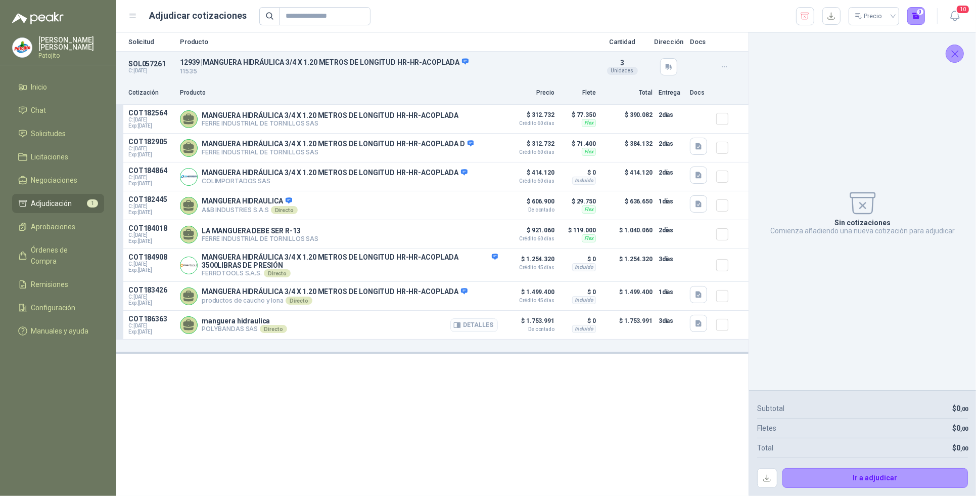
click at [484, 329] on button "Detalles" at bounding box center [475, 325] width 48 height 14
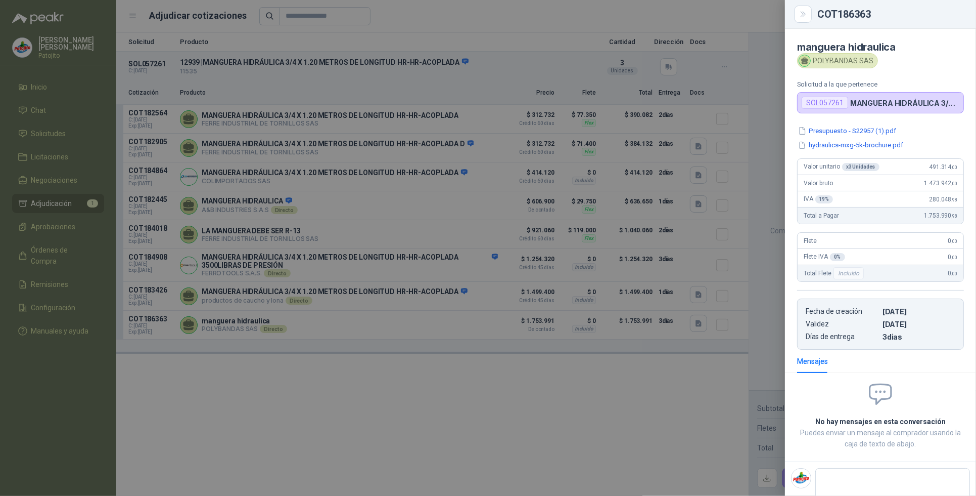
click at [402, 391] on div at bounding box center [488, 248] width 976 height 496
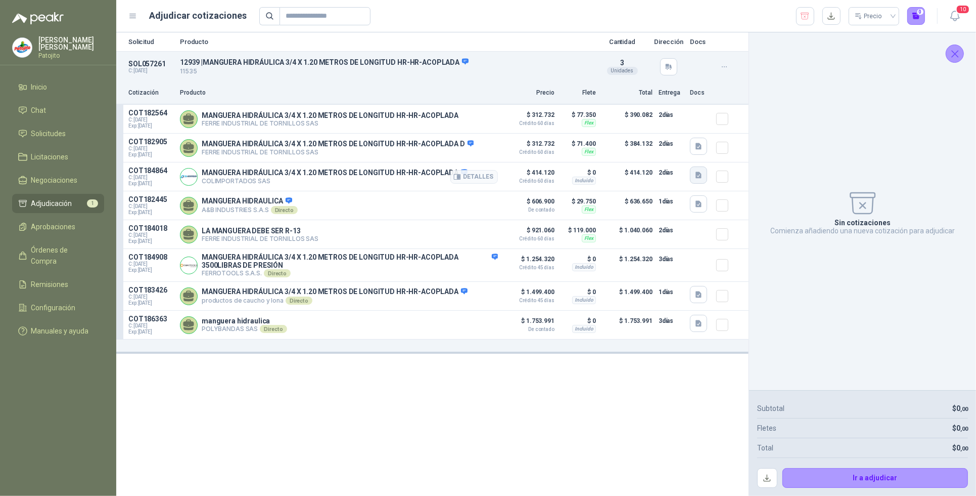
click at [697, 173] on icon "button" at bounding box center [699, 175] width 9 height 9
click at [663, 153] on button "WhatsApp Image [DATE] 2.06.18 PM.jpeg" at bounding box center [634, 154] width 133 height 11
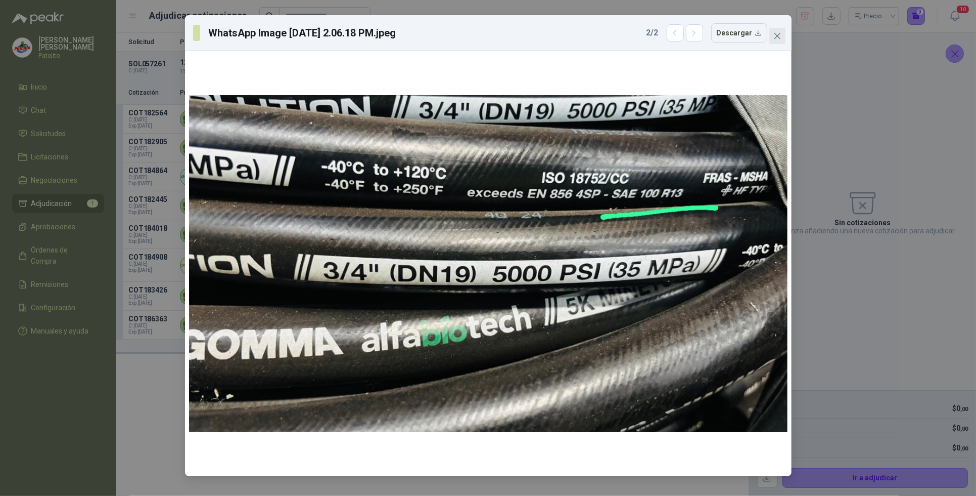
click at [777, 36] on icon "close" at bounding box center [777, 36] width 6 height 6
